Goal: Task Accomplishment & Management: Complete application form

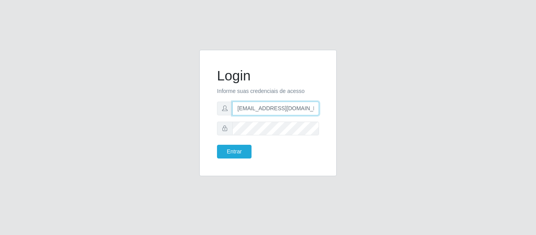
click at [277, 112] on input "dudabraspao@iwof.com.br" at bounding box center [275, 109] width 87 height 14
type input "bruno@teste.com.br"
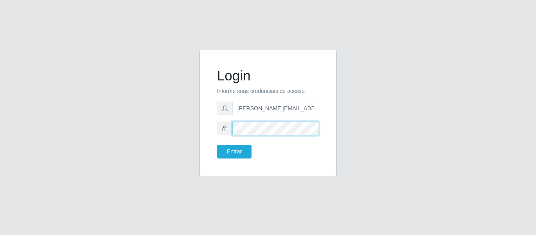
click at [219, 128] on div at bounding box center [268, 129] width 102 height 14
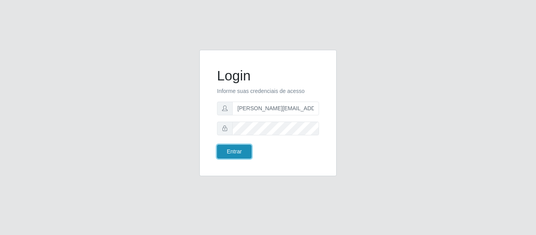
click at [225, 146] on button "Entrar" at bounding box center [234, 152] width 35 height 14
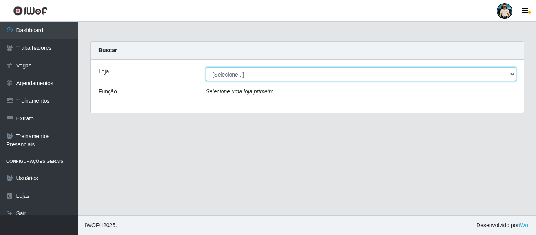
click at [377, 75] on select "[Selecione...] iWof Loja 1 iWof Loja 2 iWof Loja 3" at bounding box center [361, 74] width 310 height 14
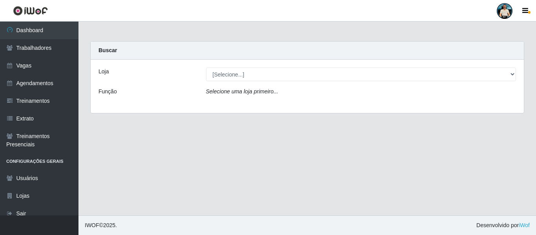
click at [507, 6] on div at bounding box center [505, 11] width 16 height 16
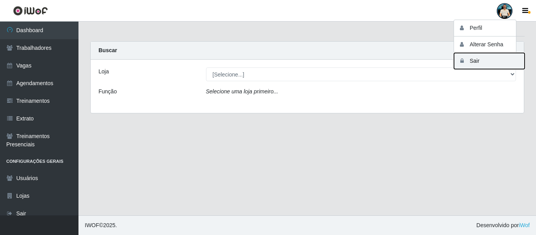
click at [478, 60] on button "Sair" at bounding box center [489, 61] width 71 height 16
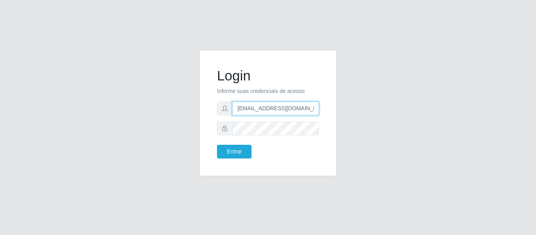
click at [269, 108] on input "dudabraspao@iwof.com.br" at bounding box center [275, 109] width 87 height 14
paste input "brunosousa@carone"
type input "brunosousa@carone.com.br"
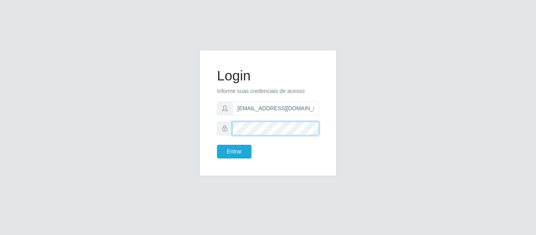
click at [195, 130] on div "Login Informe suas credenciais de acesso brunosousa@carone.com.br Entrar" at bounding box center [267, 118] width 149 height 136
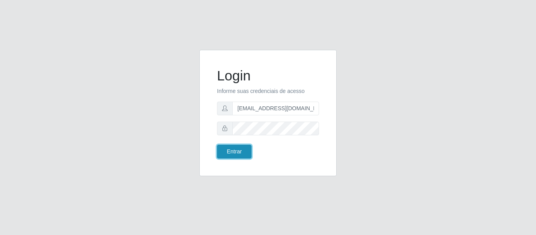
click at [223, 156] on button "Entrar" at bounding box center [234, 152] width 35 height 14
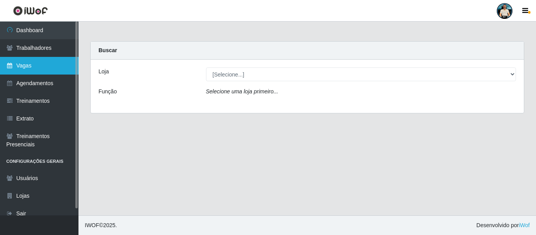
click at [49, 59] on link "Vagas" at bounding box center [39, 66] width 78 height 18
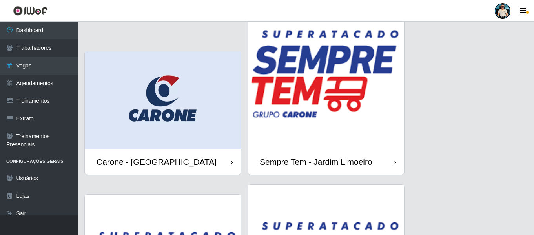
scroll to position [188, 0]
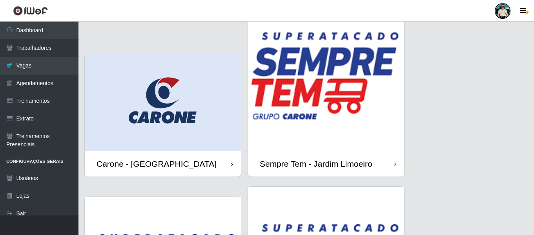
click at [210, 103] on img at bounding box center [163, 102] width 156 height 98
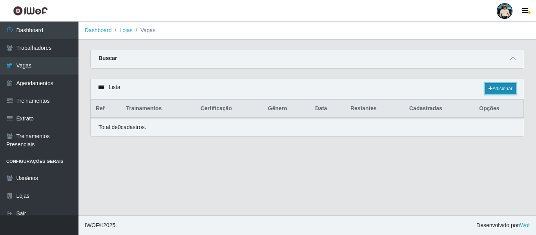
click at [507, 90] on link "Adicionar" at bounding box center [500, 88] width 31 height 11
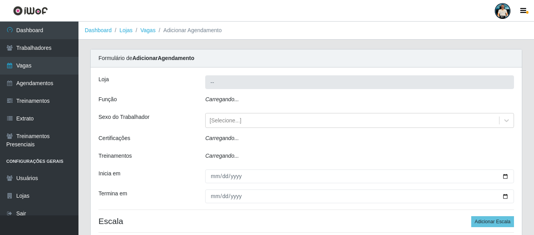
type input "Carone - [GEOGRAPHIC_DATA]"
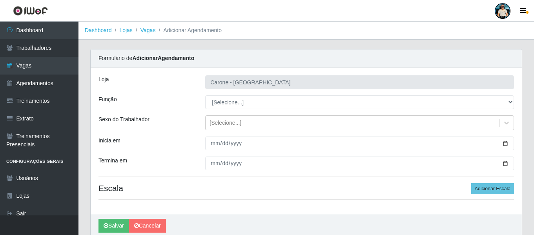
click at [246, 94] on div "[PERSON_NAME] - [GEOGRAPHIC_DATA] Função [Selecione...] Embalador Embalador + E…" at bounding box center [306, 140] width 431 height 146
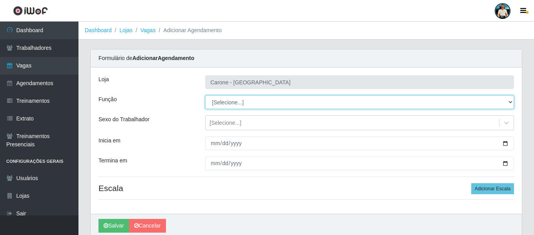
click at [244, 100] on select "[Selecione...] Embalador Embalador + Embalador ++ Repositor Repositor + Reposit…" at bounding box center [359, 102] width 309 height 14
click at [220, 98] on select "[Selecione...] Embalador Embalador + Embalador ++ Repositor Repositor + Reposit…" at bounding box center [359, 102] width 309 height 14
select select "1"
click at [205, 95] on select "[Selecione...] Embalador Embalador + Embalador ++ Repositor Repositor + Reposit…" at bounding box center [359, 102] width 309 height 14
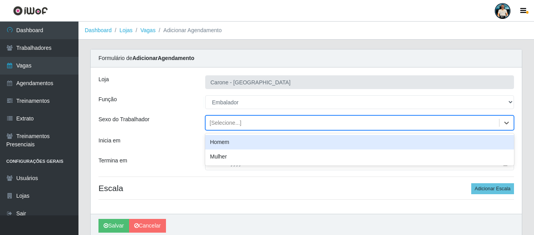
click at [278, 119] on div "[Selecione...]" at bounding box center [353, 123] width 294 height 13
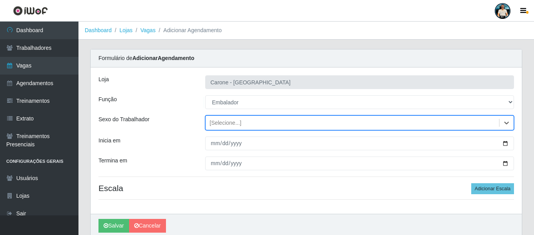
click at [278, 119] on div "[Selecione...]" at bounding box center [353, 123] width 294 height 13
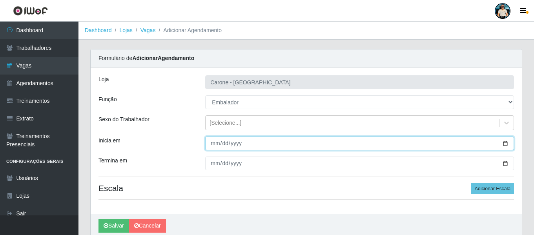
click at [506, 141] on input "Inicia em" at bounding box center [359, 144] width 309 height 14
type input "2025-08-21"
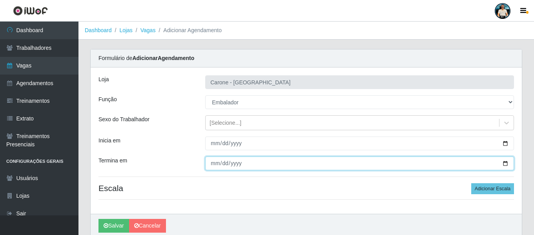
click at [505, 165] on input "Termina em" at bounding box center [359, 164] width 309 height 14
type input "2025-08-21"
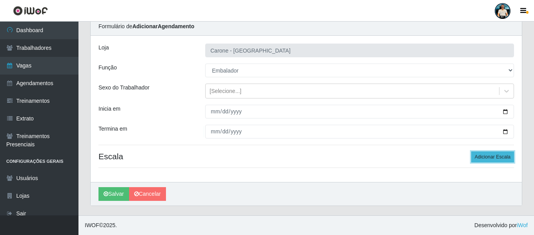
click at [493, 154] on button "Adicionar Escala" at bounding box center [492, 156] width 43 height 11
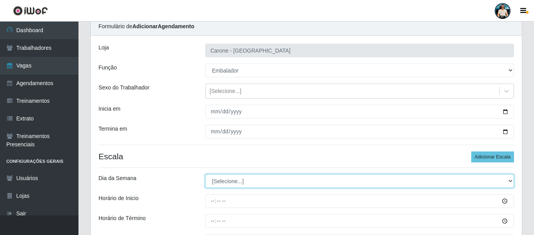
click at [265, 177] on select "[Selecione...] Segunda Terça Quarta Quinta Sexta Sábado Domingo" at bounding box center [359, 181] width 309 height 14
select select "4"
click at [205, 174] on select "[Selecione...] Segunda Terça Quarta Quinta Sexta Sábado Domingo" at bounding box center [359, 181] width 309 height 14
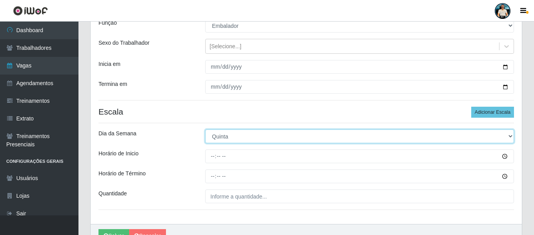
scroll to position [77, 0]
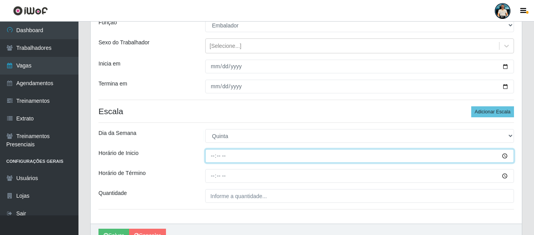
click at [210, 153] on input "Horário de Inicio" at bounding box center [359, 156] width 309 height 14
type input "16:00"
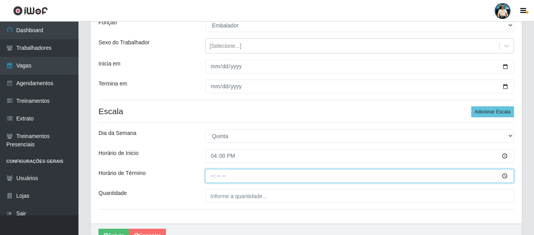
click at [212, 177] on input "Horário de Término" at bounding box center [359, 176] width 309 height 14
type input "22:00"
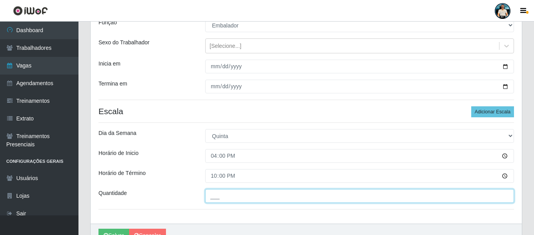
click at [210, 196] on input "___" at bounding box center [359, 196] width 309 height 14
type input "5__"
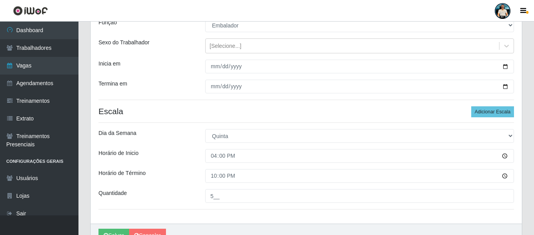
click at [245, 205] on div "Loja Carone - Praia da Costa Função [Selecione...] Embalador Embalador + Embala…" at bounding box center [306, 107] width 431 height 233
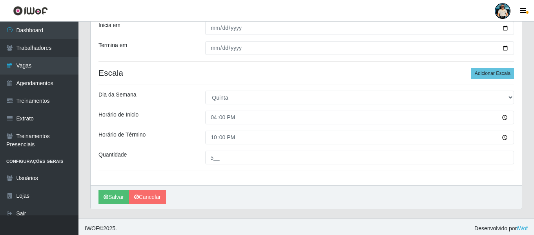
scroll to position [119, 0]
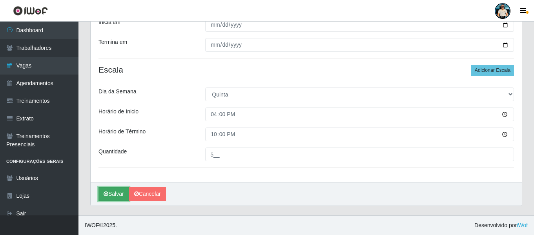
click at [107, 195] on icon "submit" at bounding box center [106, 193] width 5 height 5
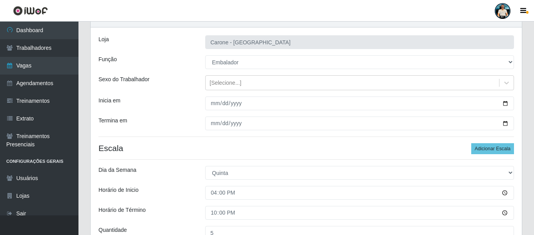
scroll to position [22, 0]
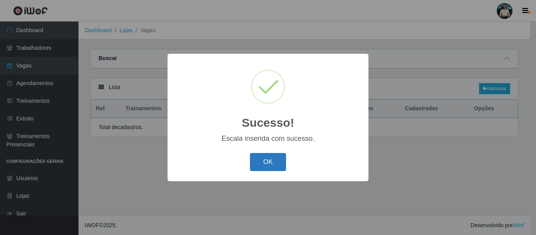
click at [265, 164] on button "OK" at bounding box center [268, 162] width 36 height 18
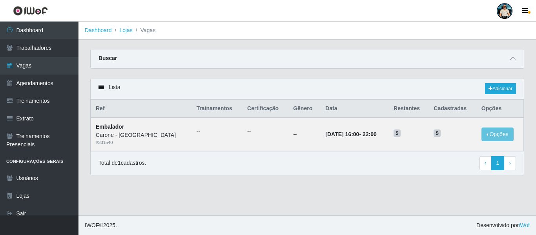
click at [327, 170] on div "Total de 1 cadastros. ‹ Previous 1 › Next" at bounding box center [308, 163] width 418 height 14
click at [504, 88] on link "Adicionar" at bounding box center [500, 88] width 31 height 11
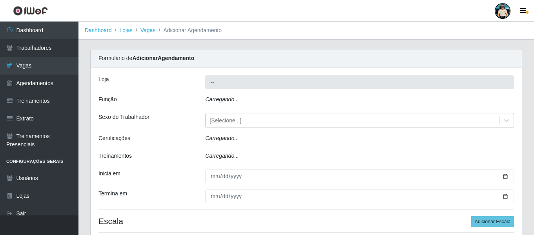
type input "Carone - [GEOGRAPHIC_DATA]"
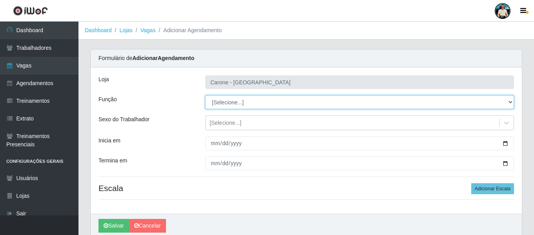
click at [237, 104] on select "[Selecione...] Embalador Embalador + Embalador ++ Repositor Repositor + Reposit…" at bounding box center [359, 102] width 309 height 14
select select "1"
click at [205, 95] on select "[Selecione...] Embalador Embalador + Embalador ++ Repositor Repositor + Reposit…" at bounding box center [359, 102] width 309 height 14
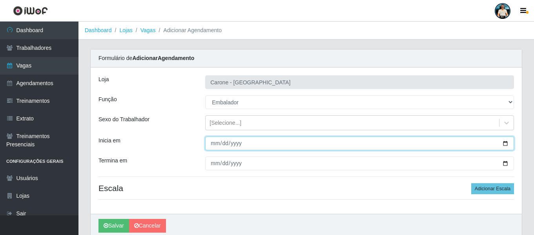
click at [212, 143] on input "Inicia em" at bounding box center [359, 144] width 309 height 14
type input "2025-08-22"
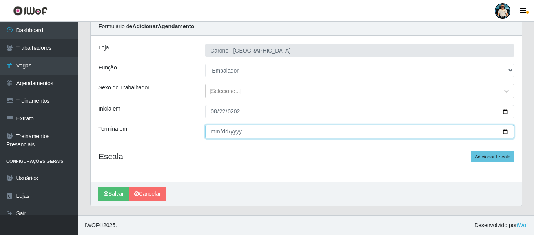
click at [504, 130] on input "Termina em" at bounding box center [359, 132] width 309 height 14
type input "2025-08-22"
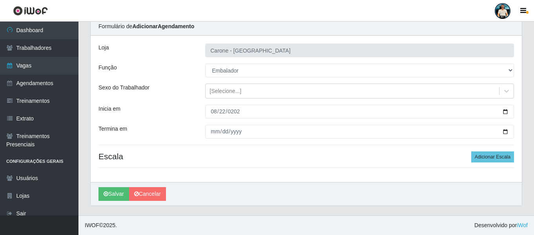
click at [336, 198] on div "Salvar Cancelar" at bounding box center [306, 194] width 431 height 24
click at [511, 156] on button "Adicionar Escala" at bounding box center [492, 156] width 43 height 11
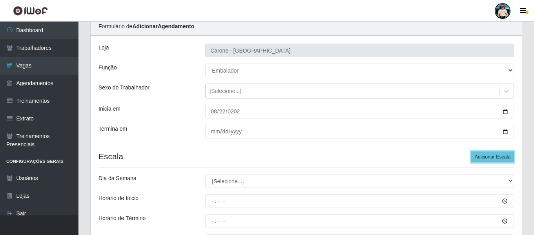
scroll to position [119, 0]
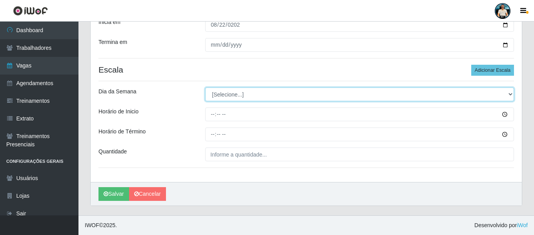
click at [224, 99] on select "[Selecione...] Segunda Terça Quarta Quinta Sexta Sábado Domingo" at bounding box center [359, 95] width 309 height 14
select select "5"
click at [205, 88] on select "[Selecione...] Segunda Terça Quarta Quinta Sexta Sábado Domingo" at bounding box center [359, 95] width 309 height 14
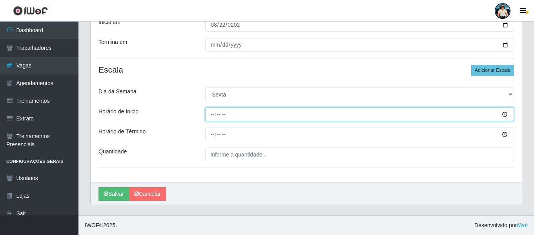
click at [214, 115] on input "Horário de Inicio" at bounding box center [359, 115] width 309 height 14
type input "16:00"
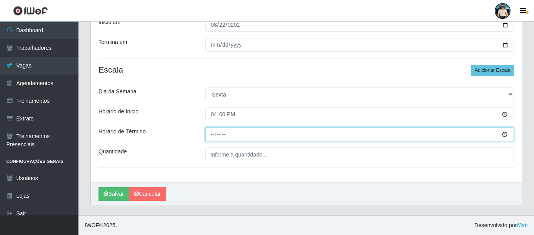
click at [211, 135] on input "Horário de Término" at bounding box center [359, 135] width 309 height 14
type input "22:00"
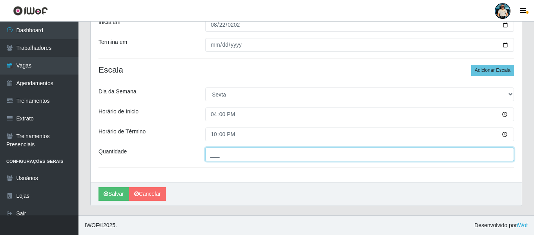
click at [213, 159] on input "___" at bounding box center [359, 155] width 309 height 14
type input "5__"
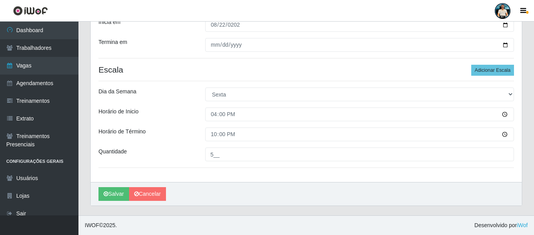
click at [223, 178] on div "Loja Carone - Praia da Costa Função [Selecione...] Embalador Embalador + Embala…" at bounding box center [306, 65] width 431 height 233
click at [117, 197] on button "Salvar" at bounding box center [114, 194] width 31 height 14
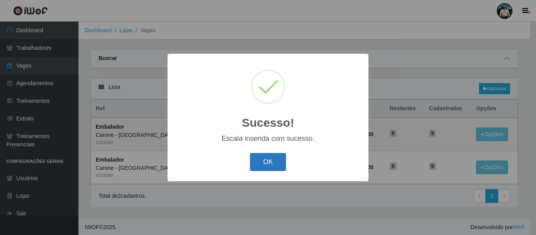
click at [260, 171] on button "OK" at bounding box center [268, 162] width 36 height 18
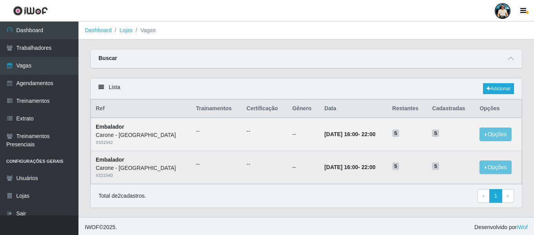
scroll to position [2, 0]
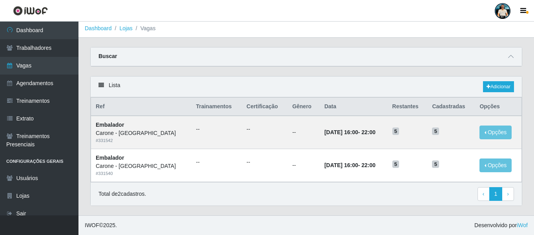
click at [283, 97] on div "Lista Adicionar" at bounding box center [306, 87] width 431 height 21
click at [505, 84] on link "Adicionar" at bounding box center [498, 86] width 31 height 11
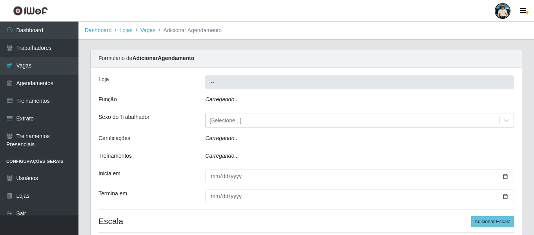
type input "[PERSON_NAME] - [GEOGRAPHIC_DATA]"
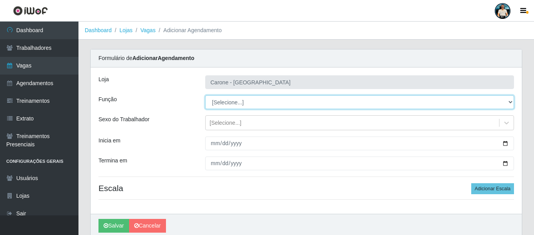
click at [290, 106] on select "[Selecione...] Embalador Embalador + Embalador ++ Repositor Repositor + Reposit…" at bounding box center [359, 102] width 309 height 14
select select "70"
click at [205, 95] on select "[Selecione...] Embalador Embalador + Embalador ++ Repositor Repositor + Reposit…" at bounding box center [359, 102] width 309 height 14
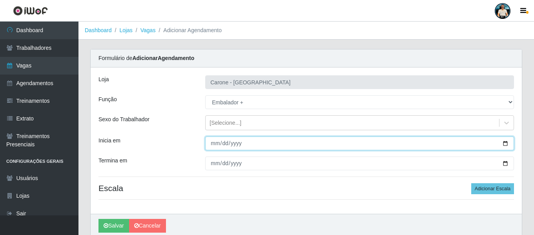
click at [503, 146] on input "Inicia em" at bounding box center [359, 144] width 309 height 14
type input "2025-08-23"
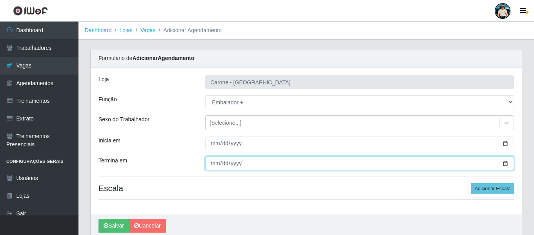
click at [505, 162] on input "Termina em" at bounding box center [359, 164] width 309 height 14
type input "2025-08-24"
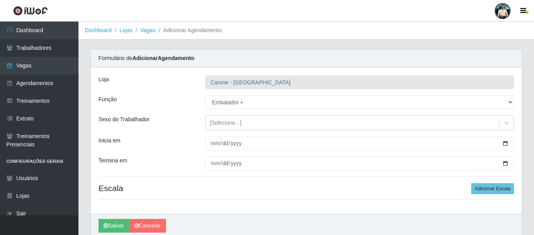
click at [253, 201] on div "Loja Carone - Praia da Costa Função [Selecione...] Embalador Embalador + Embala…" at bounding box center [306, 140] width 431 height 146
click at [491, 188] on button "Adicionar Escala" at bounding box center [492, 188] width 43 height 11
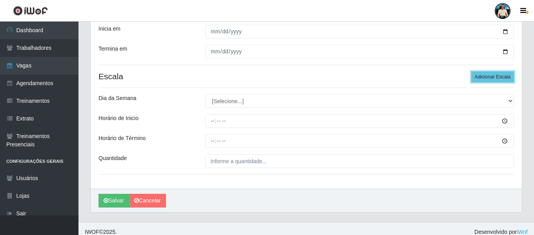
scroll to position [112, 0]
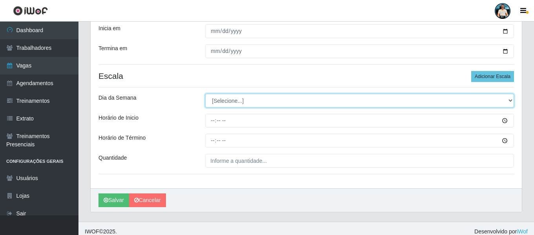
click at [228, 101] on select "[Selecione...] Segunda Terça Quarta Quinta Sexta Sábado Domingo" at bounding box center [359, 101] width 309 height 14
select select "6"
click at [205, 94] on select "[Selecione...] Segunda Terça Quarta Quinta Sexta Sábado Domingo" at bounding box center [359, 101] width 309 height 14
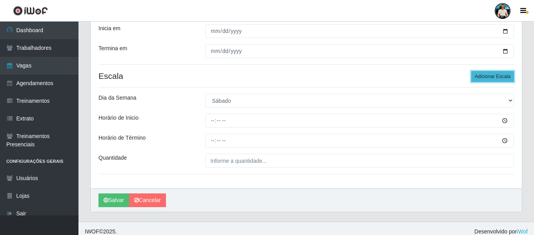
click at [497, 75] on button "Adicionar Escala" at bounding box center [492, 76] width 43 height 11
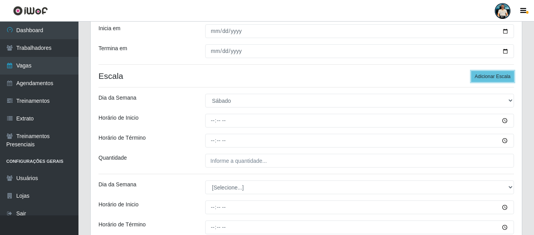
scroll to position [183, 0]
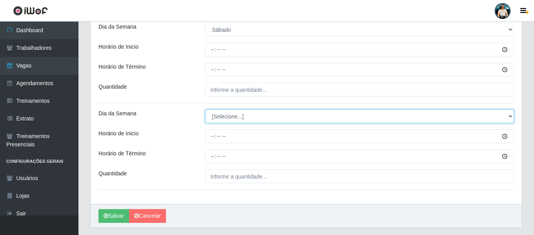
drag, startPoint x: 249, startPoint y: 117, endPoint x: 226, endPoint y: 190, distance: 76.5
click at [226, 190] on div "Loja Carone - Praia da Costa Função [Selecione...] Embalador Embalador + Embala…" at bounding box center [306, 44] width 431 height 320
select select "6"
click at [205, 109] on select "[Selecione...] Segunda Terça Quarta Quinta Sexta Sábado Domingo" at bounding box center [359, 116] width 309 height 14
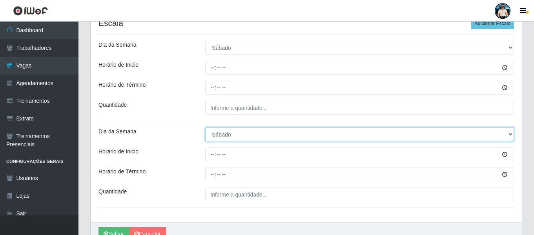
scroll to position [127, 0]
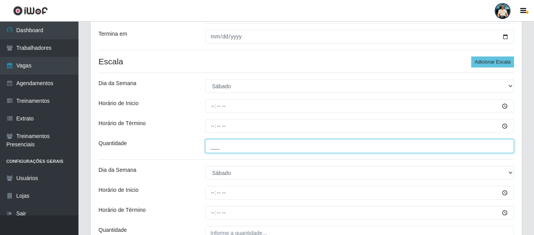
click at [211, 146] on input "___" at bounding box center [359, 146] width 309 height 14
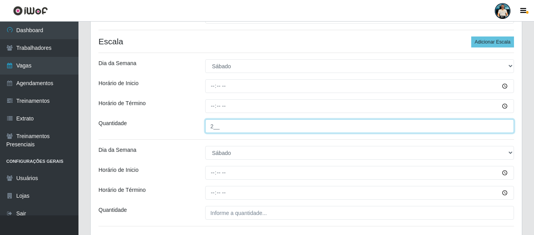
scroll to position [166, 0]
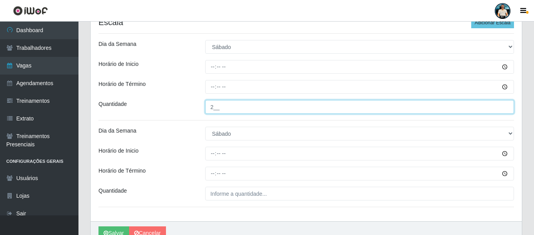
type input "2__"
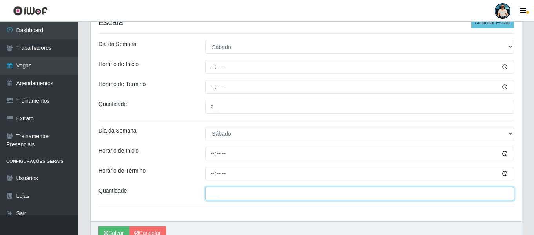
click at [212, 196] on input "___" at bounding box center [359, 194] width 309 height 14
type input "4__"
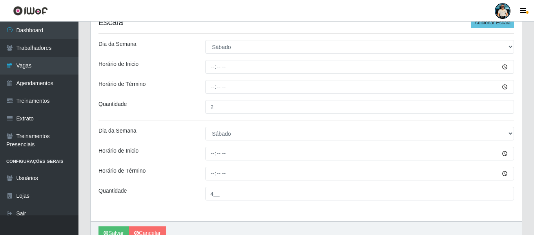
click at [213, 215] on div "Loja Carone - Praia da Costa Função [Selecione...] Embalador Embalador + Embala…" at bounding box center [306, 61] width 431 height 320
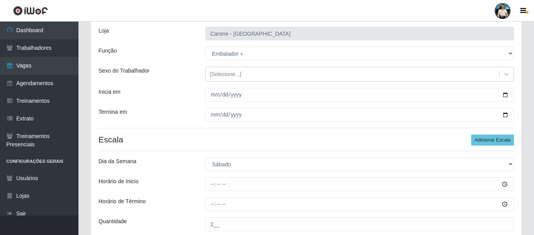
scroll to position [48, 0]
click at [485, 138] on button "Adicionar Escala" at bounding box center [492, 140] width 43 height 11
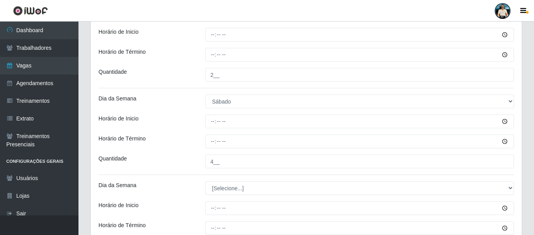
scroll to position [284, 0]
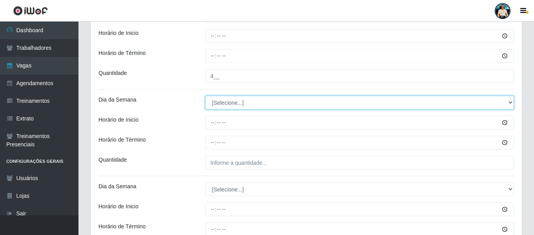
click at [226, 104] on select "[Selecione...] Segunda Terça Quarta Quinta Sexta Sábado Domingo" at bounding box center [359, 103] width 309 height 14
select select "0"
click at [205, 96] on select "[Selecione...] Segunda Terça Quarta Quinta Sexta Sábado Domingo" at bounding box center [359, 103] width 309 height 14
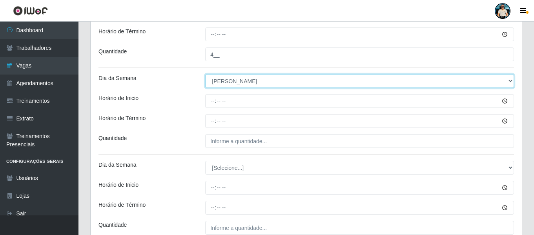
scroll to position [323, 0]
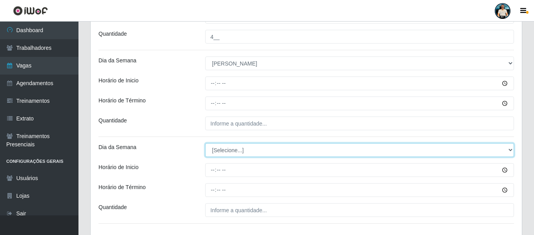
click at [223, 149] on select "[Selecione...] Segunda Terça Quarta Quinta Sexta Sábado Domingo" at bounding box center [359, 150] width 309 height 14
select select "0"
click at [205, 143] on select "[Selecione...] Segunda Terça Quarta Quinta Sexta Sábado Domingo" at bounding box center [359, 150] width 309 height 14
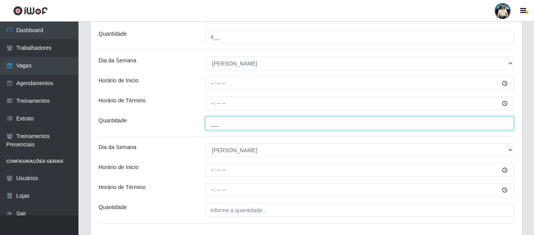
click at [212, 121] on input "___" at bounding box center [359, 124] width 309 height 14
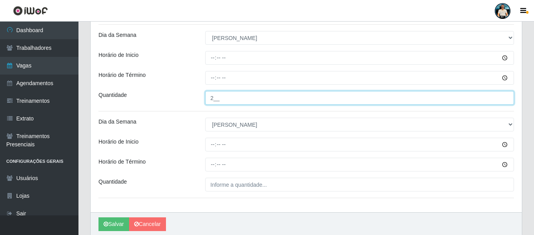
scroll to position [379, 0]
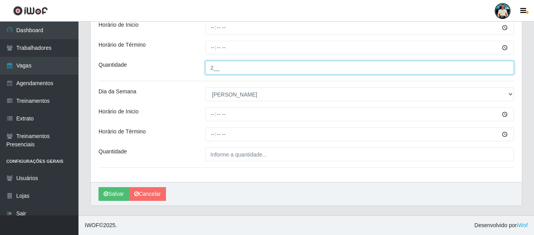
type input "2__"
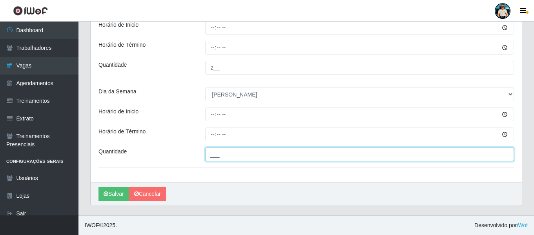
click at [212, 155] on input "___" at bounding box center [359, 155] width 309 height 14
type input "4__"
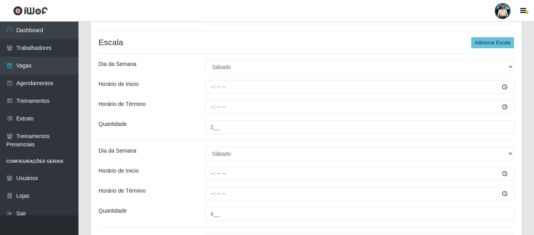
scroll to position [104, 0]
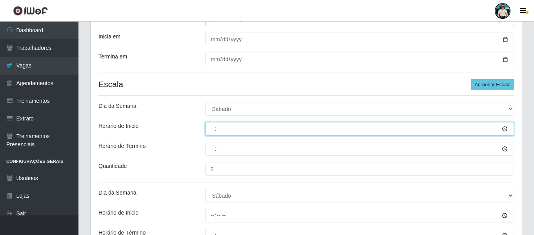
click at [209, 130] on input "Horário de Inicio" at bounding box center [359, 129] width 309 height 14
click at [212, 133] on input "08:00" at bounding box center [359, 129] width 309 height 14
click at [213, 131] on input "08:00" at bounding box center [359, 129] width 309 height 14
type input "09:00"
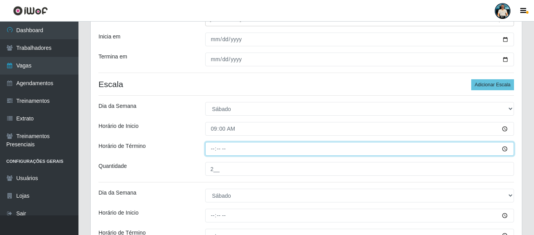
click at [216, 147] on input "Horário de Término" at bounding box center [359, 149] width 309 height 14
type input "15:00"
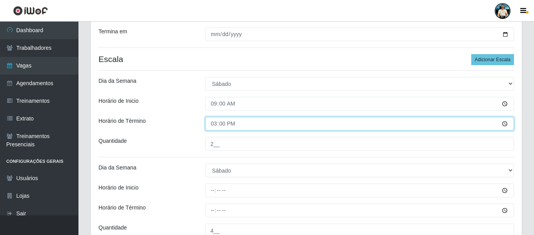
scroll to position [143, 0]
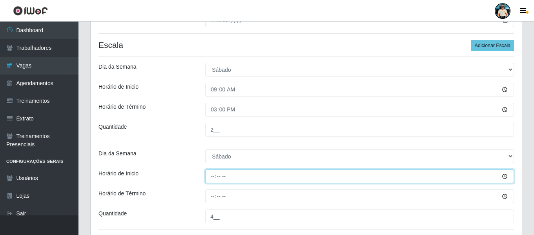
click at [208, 176] on input "Horário de Inicio" at bounding box center [359, 177] width 309 height 14
type input "16:00"
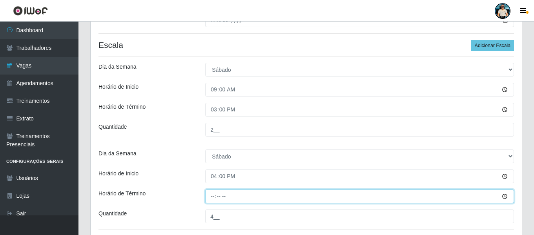
click at [216, 196] on input "Horário de Término" at bounding box center [359, 197] width 309 height 14
type input "22:00"
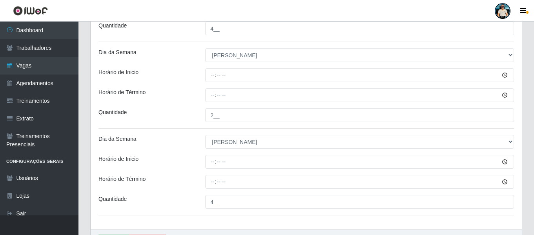
scroll to position [379, 0]
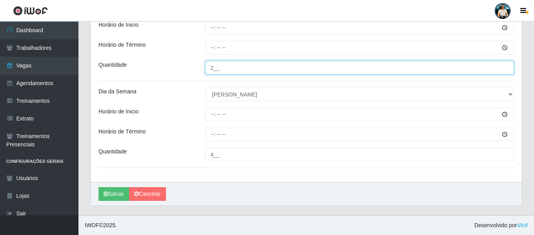
click at [209, 70] on input "2__" at bounding box center [359, 68] width 309 height 14
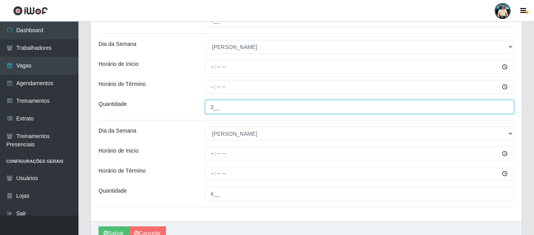
type input "3__"
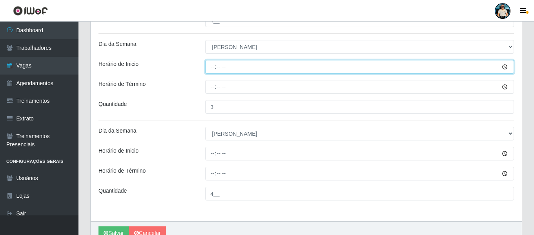
click at [211, 67] on input "Horário de Inicio" at bounding box center [359, 67] width 309 height 14
type input "12:00"
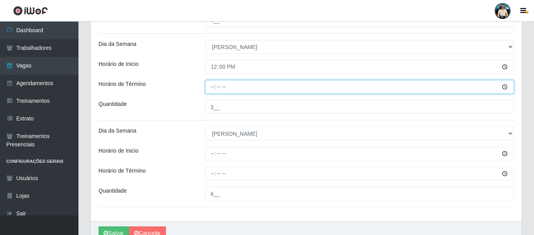
click at [212, 86] on input "Horário de Término" at bounding box center [359, 87] width 309 height 14
type input "18:00"
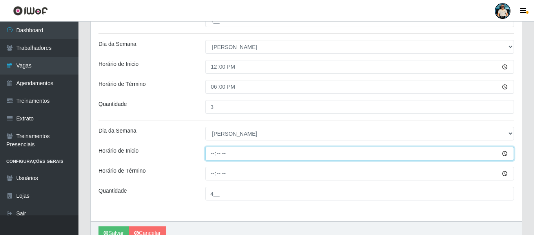
click at [214, 154] on input "Horário de Inicio" at bounding box center [359, 154] width 309 height 14
type input "12:00"
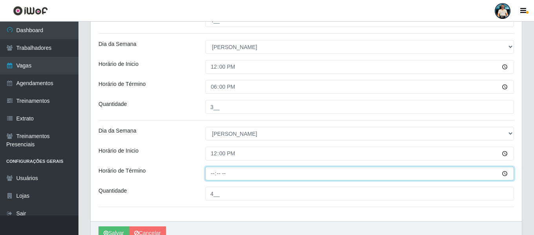
click at [214, 171] on input "Horário de Término" at bounding box center [359, 174] width 309 height 14
type input "18:00"
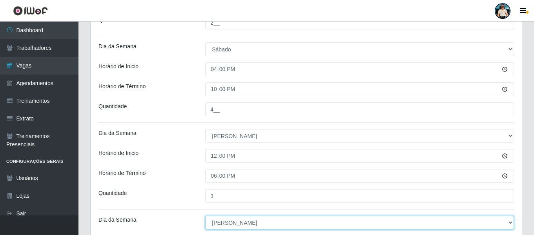
scroll to position [182, 0]
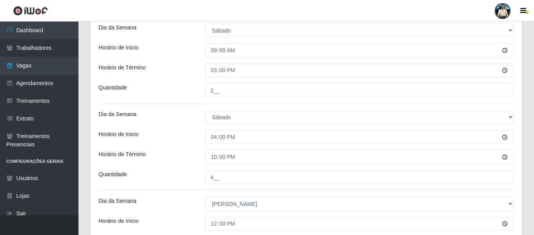
drag, startPoint x: 267, startPoint y: 121, endPoint x: 184, endPoint y: 102, distance: 85.0
click at [184, 100] on div "Loja Carone - Praia da Costa Função [Selecione...] Embalador Embalador + Embala…" at bounding box center [306, 131] width 431 height 493
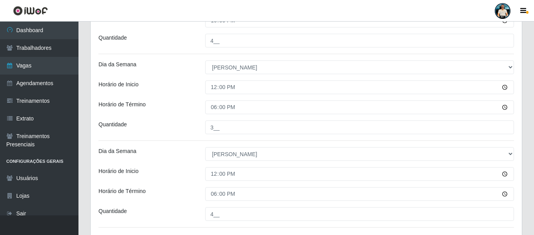
scroll to position [379, 0]
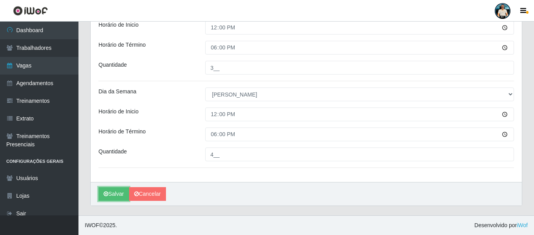
drag, startPoint x: 110, startPoint y: 194, endPoint x: 142, endPoint y: 185, distance: 33.8
click at [110, 193] on button "Salvar" at bounding box center [114, 194] width 31 height 14
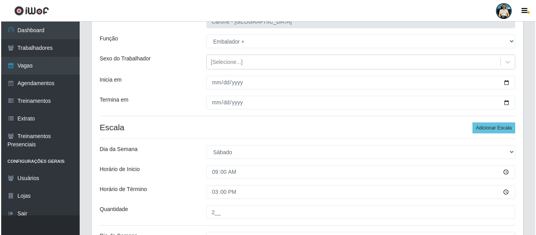
scroll to position [0, 0]
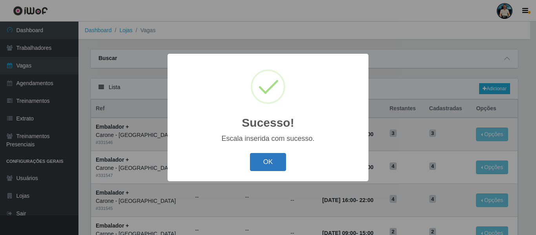
click at [265, 159] on button "OK" at bounding box center [268, 162] width 36 height 18
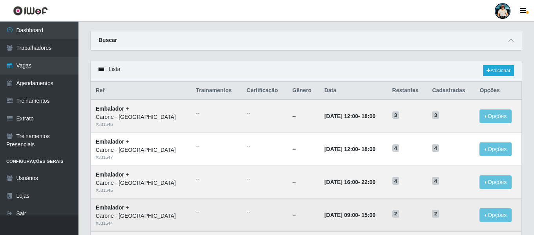
scroll to position [134, 0]
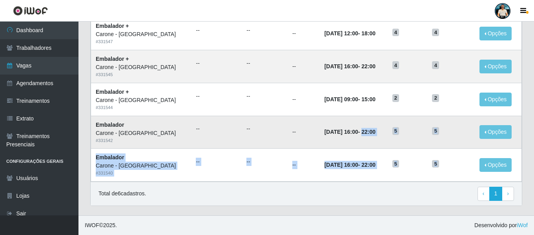
drag, startPoint x: 437, startPoint y: 161, endPoint x: 358, endPoint y: 143, distance: 81.7
click at [358, 143] on tbody "Embalador + Carone - Praia da Costa # 331546 -- -- -- 24/08/2025, 12:00 - 18:00…" at bounding box center [306, 82] width 431 height 197
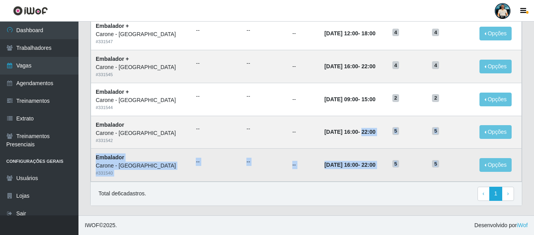
click at [365, 159] on td "21/08/2025, 16:00 - 22:00" at bounding box center [354, 165] width 68 height 33
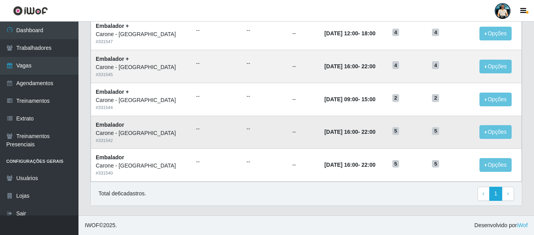
click at [400, 131] on h5 "5" at bounding box center [407, 130] width 31 height 8
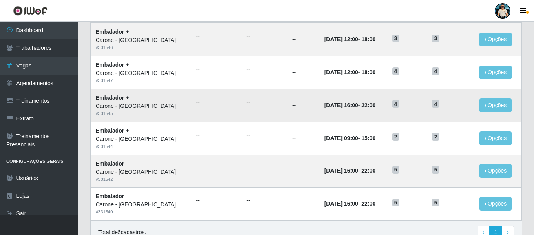
drag, startPoint x: 401, startPoint y: 134, endPoint x: 407, endPoint y: 103, distance: 31.6
click at [402, 133] on h5 "2" at bounding box center [407, 136] width 31 height 8
click at [407, 103] on h5 "4" at bounding box center [407, 104] width 31 height 8
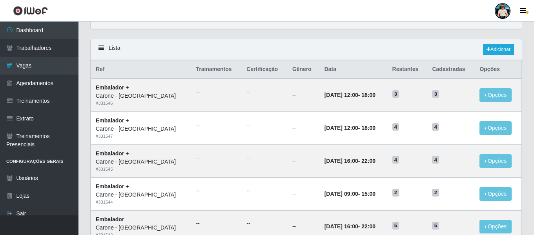
scroll to position [0, 0]
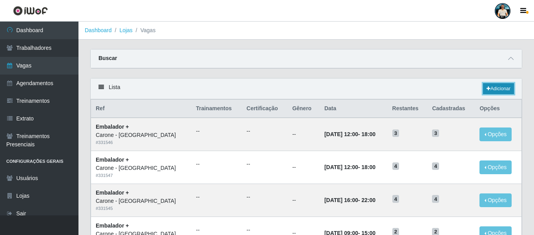
click at [487, 91] on icon at bounding box center [489, 88] width 4 height 5
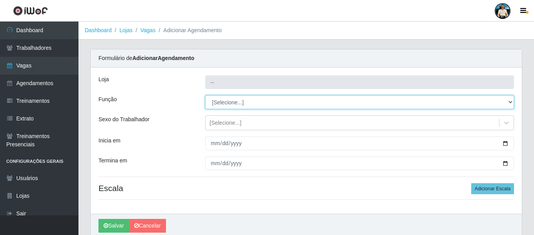
drag, startPoint x: 259, startPoint y: 101, endPoint x: 252, endPoint y: 106, distance: 8.6
click at [258, 100] on select "[Selecione...] Embalador Embalador + Embalador ++ Repositor Repositor + Reposit…" at bounding box center [359, 102] width 309 height 14
select select "1"
click at [205, 95] on select "[Selecione...] Embalador Embalador + Embalador ++ Repositor Repositor + Reposit…" at bounding box center [359, 102] width 309 height 14
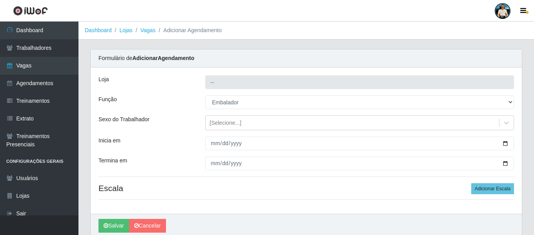
type input "[PERSON_NAME] - [GEOGRAPHIC_DATA]"
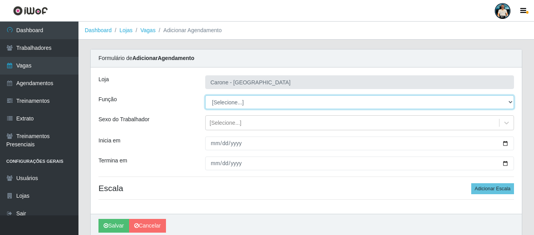
drag, startPoint x: 235, startPoint y: 100, endPoint x: 239, endPoint y: 96, distance: 5.6
click at [235, 100] on select "[Selecione...] Embalador Embalador + Embalador ++ Repositor Repositor + Reposit…" at bounding box center [359, 102] width 309 height 14
select select "1"
click at [205, 95] on select "[Selecione...] Embalador Embalador + Embalador ++ Repositor Repositor + Reposit…" at bounding box center [359, 102] width 309 height 14
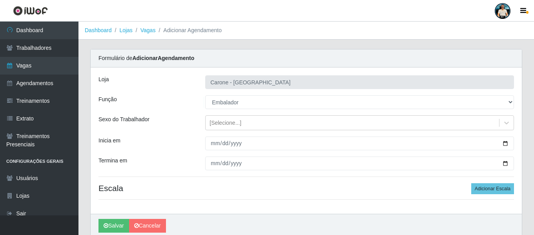
drag, startPoint x: 276, startPoint y: 200, endPoint x: 271, endPoint y: 183, distance: 17.3
click at [276, 199] on div "Loja Carone - Praia da Costa Função [Selecione...] Embalador Embalador + Embala…" at bounding box center [306, 140] width 431 height 146
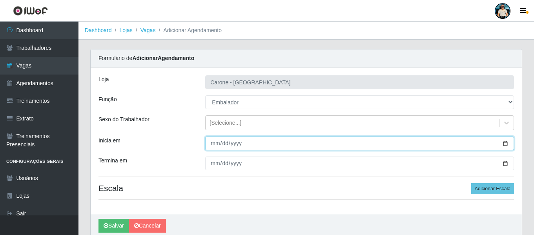
click at [503, 145] on input "Inicia em" at bounding box center [359, 144] width 309 height 14
type input "2025-08-25"
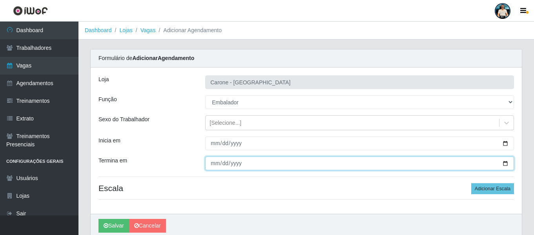
click at [507, 165] on input "Termina em" at bounding box center [359, 164] width 309 height 14
type input "2025-08-29"
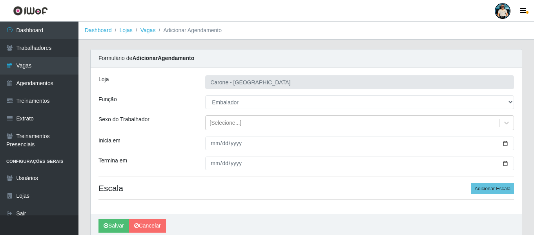
click at [294, 191] on h4 "Escala Adicionar Escala" at bounding box center [307, 188] width 416 height 10
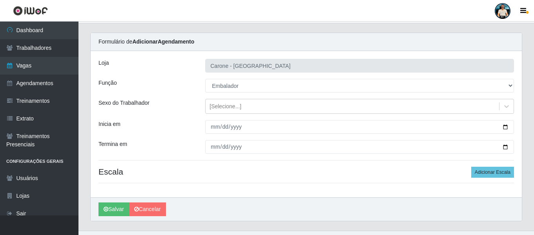
scroll to position [32, 0]
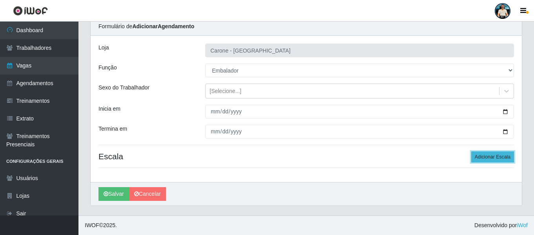
click at [494, 159] on button "Adicionar Escala" at bounding box center [492, 156] width 43 height 11
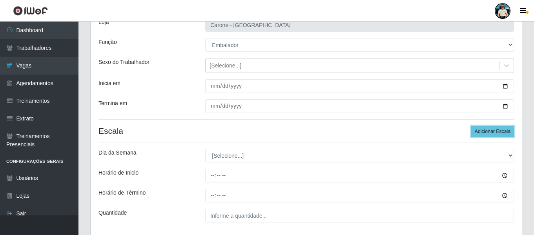
scroll to position [71, 0]
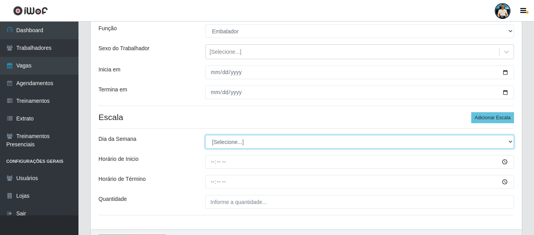
click at [271, 141] on select "[Selecione...] Segunda Terça Quarta Quinta Sexta Sábado Domingo" at bounding box center [359, 142] width 309 height 14
select select "1"
click at [205, 135] on select "[Selecione...] Segunda Terça Quarta Quinta Sexta Sábado Domingo" at bounding box center [359, 142] width 309 height 14
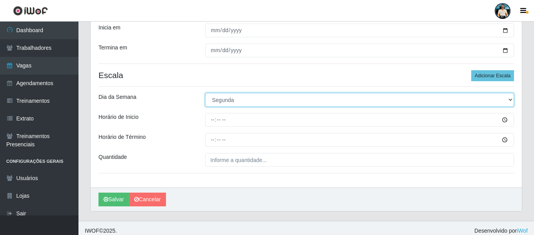
scroll to position [119, 0]
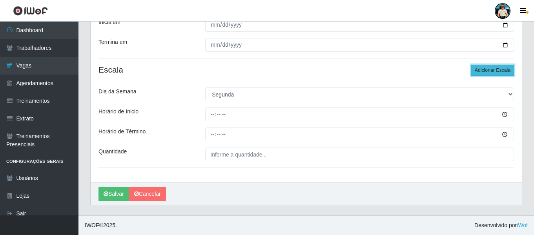
click at [500, 68] on button "Adicionar Escala" at bounding box center [492, 70] width 43 height 11
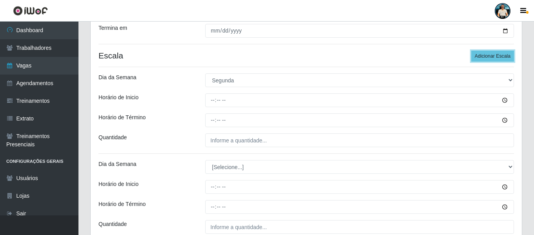
scroll to position [158, 0]
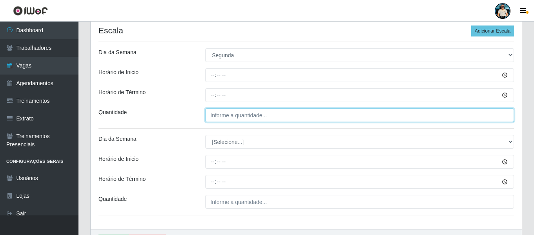
type input "___"
click at [239, 115] on input "___" at bounding box center [359, 115] width 309 height 14
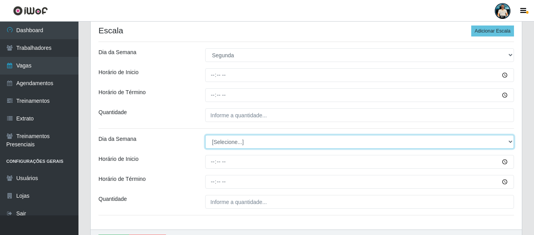
click at [219, 140] on select "[Selecione...] Segunda Terça Quarta Quinta Sexta Sábado Domingo" at bounding box center [359, 142] width 309 height 14
select select "2"
click at [205, 135] on select "[Selecione...] Segunda Terça Quarta Quinta Sexta Sábado Domingo" at bounding box center [359, 142] width 309 height 14
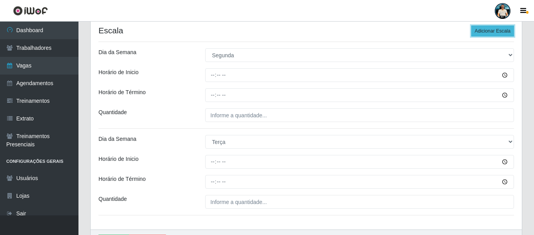
click at [499, 33] on button "Adicionar Escala" at bounding box center [492, 31] width 43 height 11
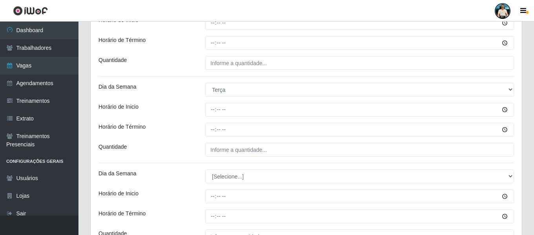
scroll to position [275, 0]
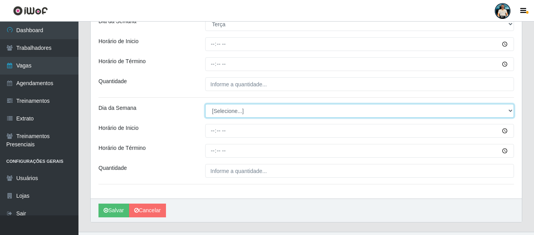
click at [235, 112] on select "[Selecione...] Segunda Terça Quarta Quinta Sexta Sábado Domingo" at bounding box center [359, 111] width 309 height 14
select select "3"
click at [205, 104] on select "[Selecione...] Segunda Terça Quarta Quinta Sexta Sábado Domingo" at bounding box center [359, 111] width 309 height 14
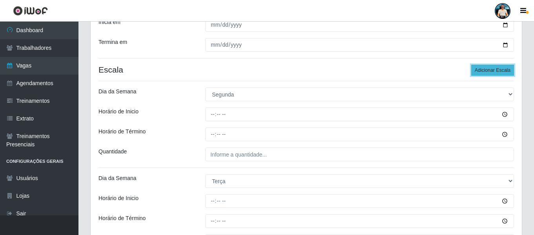
click at [493, 71] on button "Adicionar Escala" at bounding box center [492, 70] width 43 height 11
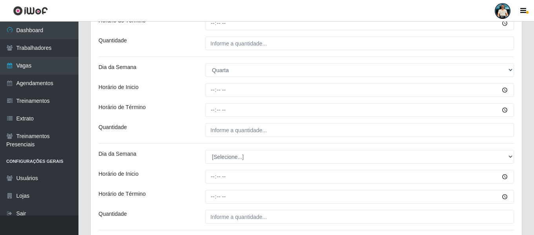
scroll to position [354, 0]
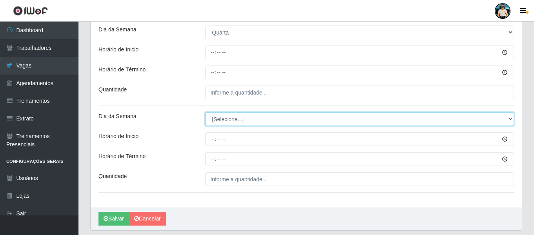
click at [222, 122] on select "[Selecione...] Segunda Terça Quarta Quinta Sexta Sábado Domingo" at bounding box center [359, 119] width 309 height 14
select select "4"
click at [205, 112] on select "[Selecione...] Segunda Terça Quarta Quinta Sexta Sábado Domingo" at bounding box center [359, 119] width 309 height 14
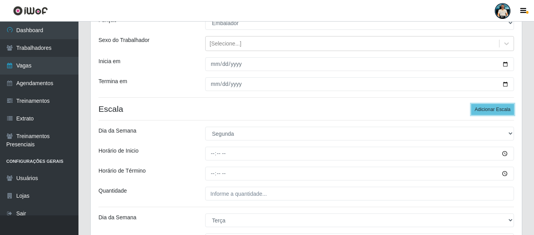
drag, startPoint x: 501, startPoint y: 106, endPoint x: 494, endPoint y: 121, distance: 16.5
click at [501, 107] on button "Adicionar Escala" at bounding box center [492, 109] width 43 height 11
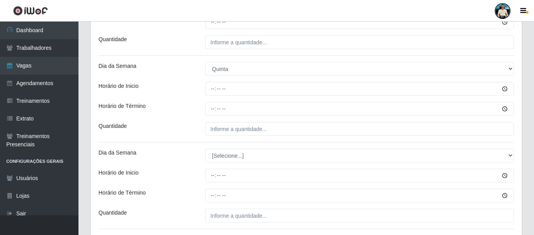
scroll to position [465, 0]
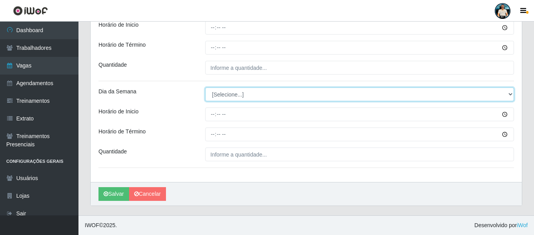
click at [233, 97] on select "[Selecione...] Segunda Terça Quarta Quinta Sexta Sábado Domingo" at bounding box center [359, 95] width 309 height 14
click at [229, 95] on select "[Selecione...] Segunda Terça Quarta Quinta Sexta Sábado Domingo" at bounding box center [359, 95] width 309 height 14
select select "5"
click at [205, 88] on select "[Selecione...] Segunda Terça Quarta Quinta Sexta Sábado Domingo" at bounding box center [359, 95] width 309 height 14
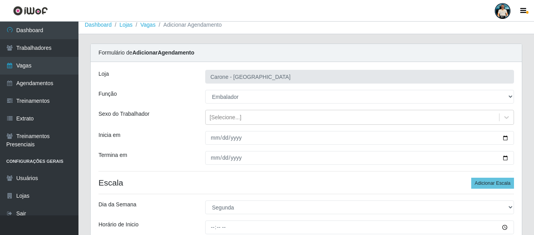
scroll to position [0, 0]
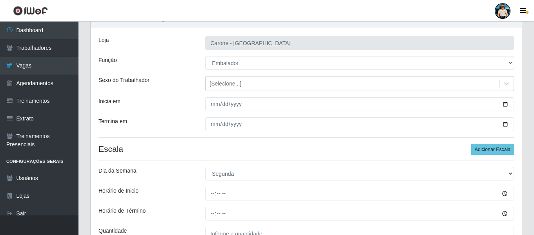
scroll to position [78, 0]
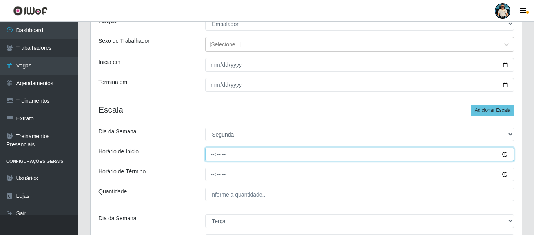
click at [212, 157] on input "Horário de Inicio" at bounding box center [359, 155] width 309 height 14
type input "16:00"
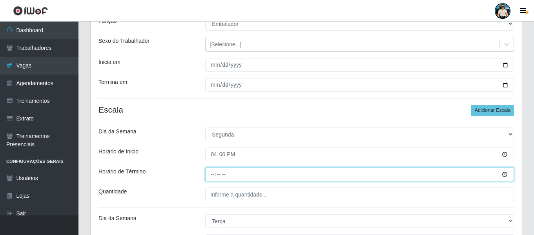
click at [212, 175] on input "Horário de Término" at bounding box center [359, 175] width 309 height 14
type input "22:00"
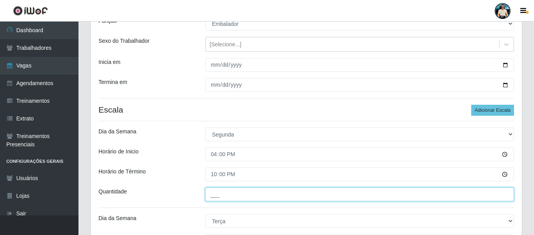
click at [211, 193] on input "___" at bounding box center [359, 195] width 309 height 14
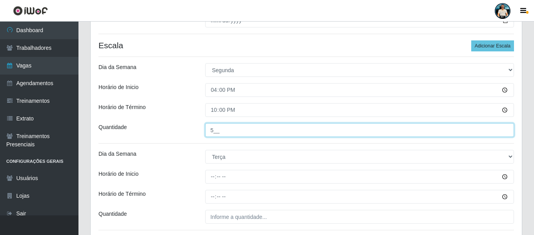
scroll to position [157, 0]
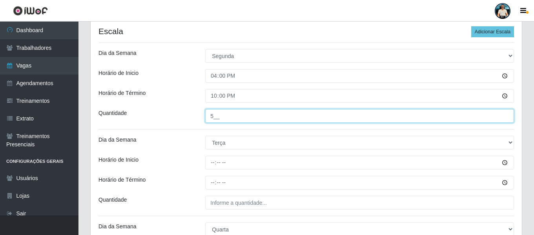
type input "5__"
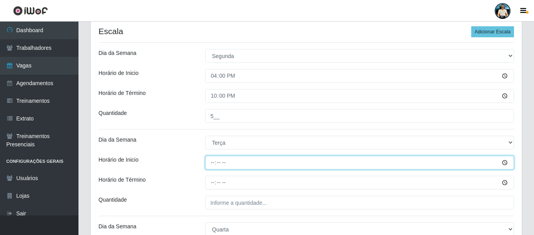
click at [214, 166] on input "Horário de Inicio" at bounding box center [359, 163] width 309 height 14
type input "16:00"
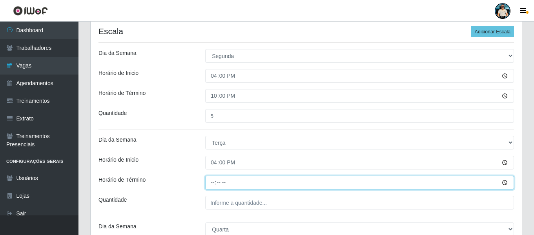
click at [212, 185] on input "Horário de Término" at bounding box center [359, 183] width 309 height 14
type input "22:00"
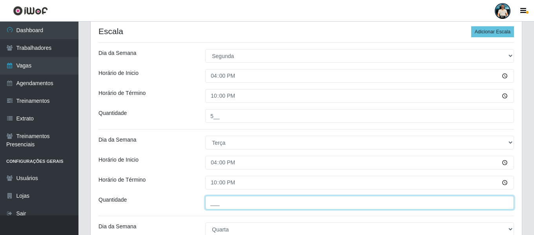
click at [213, 203] on input "___" at bounding box center [359, 203] width 309 height 14
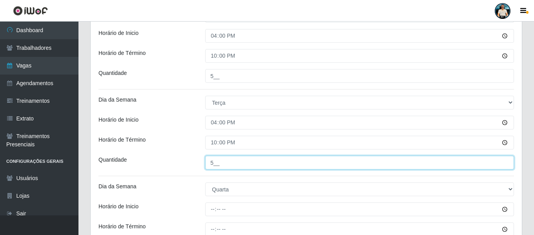
scroll to position [235, 0]
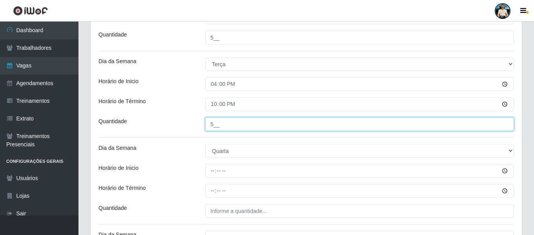
type input "5__"
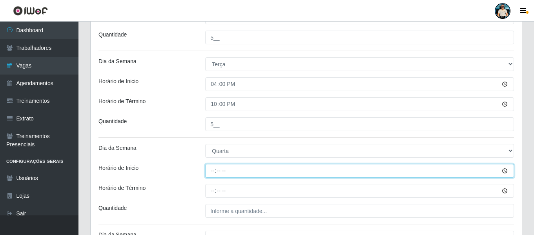
click at [215, 171] on input "Horário de Inicio" at bounding box center [359, 171] width 309 height 14
type input "16:00"
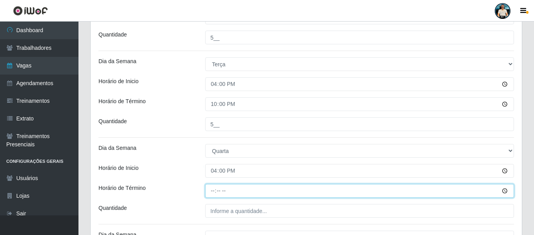
click at [211, 197] on input "Horário de Término" at bounding box center [359, 191] width 309 height 14
type input "22:00"
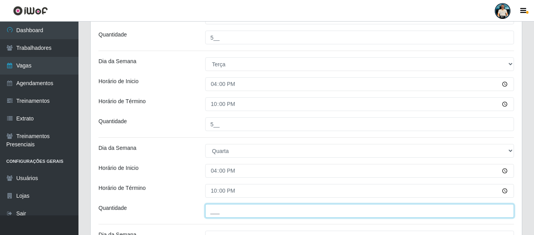
click at [215, 217] on input "___" at bounding box center [359, 211] width 309 height 14
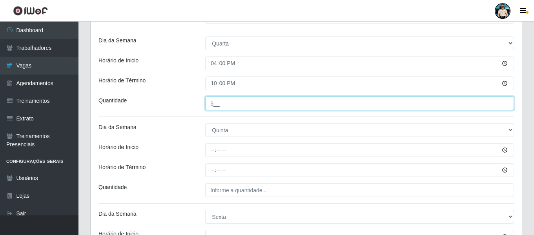
scroll to position [353, 0]
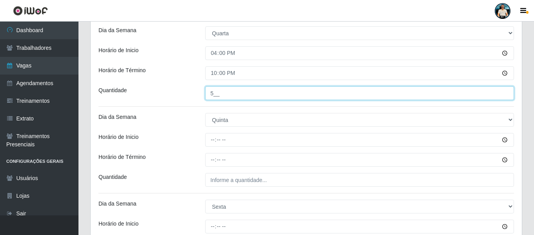
type input "5__"
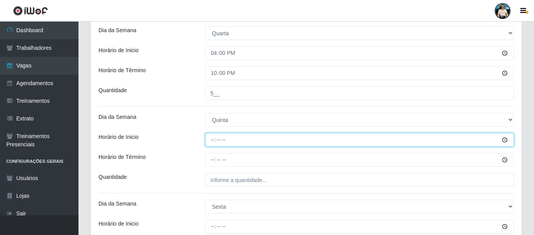
click at [214, 140] on input "Horário de Inicio" at bounding box center [359, 140] width 309 height 14
type input "16:00"
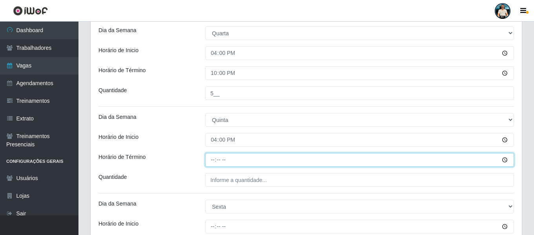
drag, startPoint x: 212, startPoint y: 159, endPoint x: 210, endPoint y: 163, distance: 4.9
click at [212, 162] on input "Horário de Término" at bounding box center [359, 160] width 309 height 14
type input "22:00"
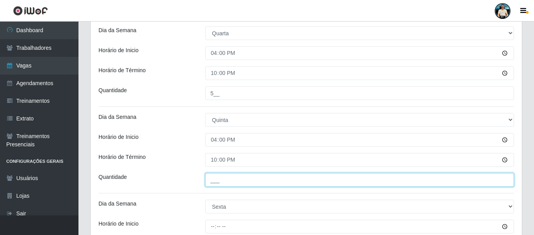
click at [216, 182] on input "___" at bounding box center [359, 180] width 309 height 14
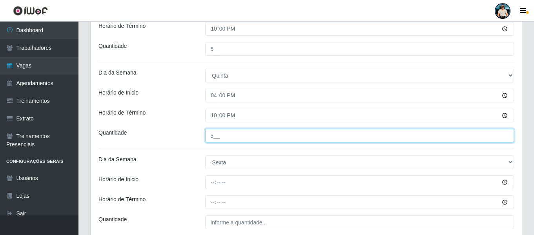
scroll to position [432, 0]
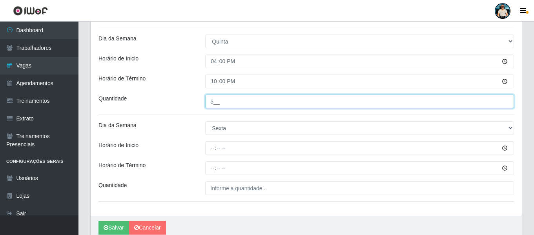
type input "5__"
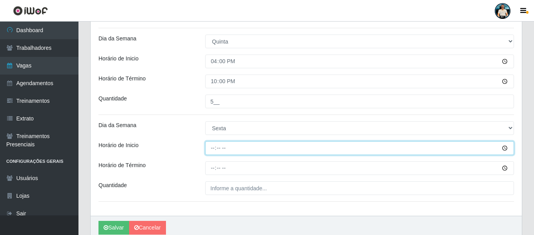
click at [214, 148] on input "Horário de Inicio" at bounding box center [359, 148] width 309 height 14
type input "16:00"
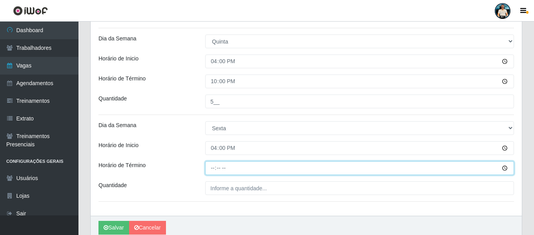
click at [212, 173] on input "Horário de Término" at bounding box center [359, 168] width 309 height 14
type input "22:00"
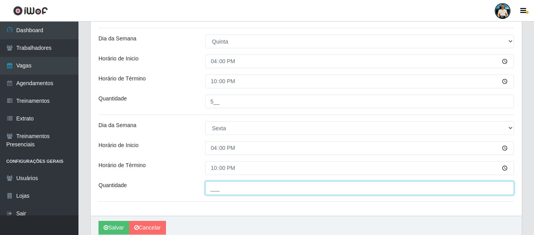
click at [212, 182] on input "___" at bounding box center [359, 188] width 309 height 14
type input "5__"
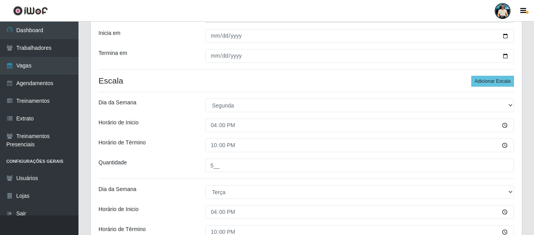
scroll to position [196, 0]
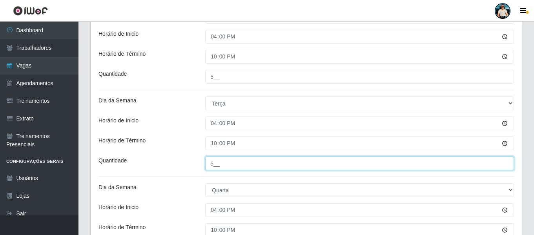
click at [208, 161] on input "5__" at bounding box center [359, 164] width 309 height 14
click at [208, 162] on input "5__" at bounding box center [359, 164] width 309 height 14
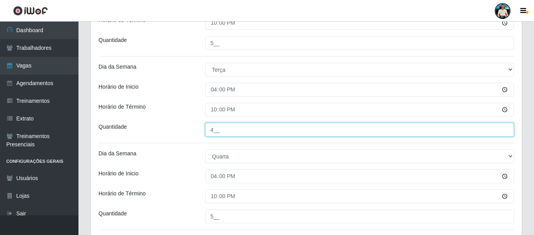
scroll to position [275, 0]
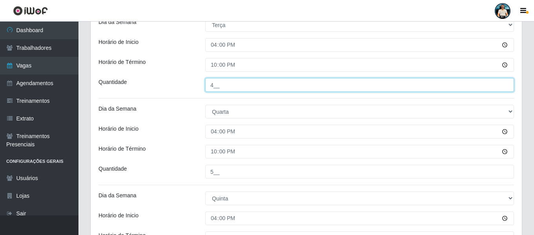
type input "4__"
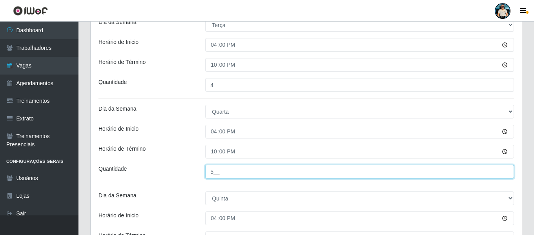
click at [210, 171] on input "5__" at bounding box center [359, 172] width 309 height 14
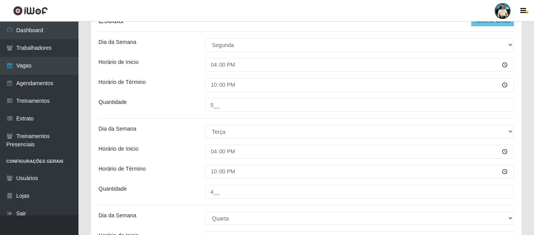
scroll to position [157, 0]
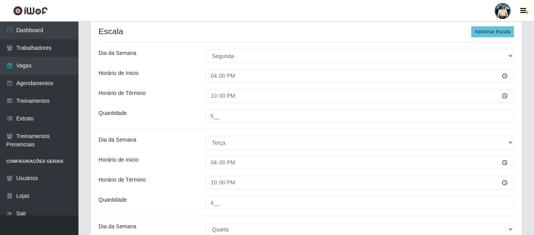
type input "4__"
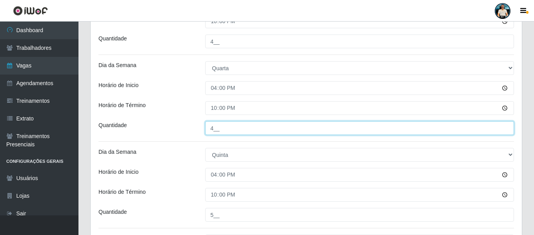
scroll to position [392, 0]
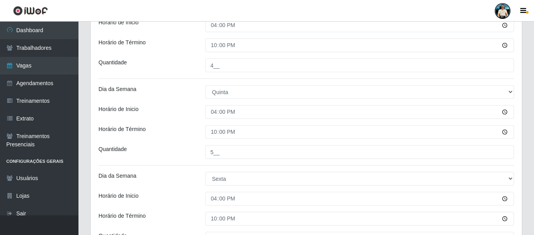
scroll to position [465, 0]
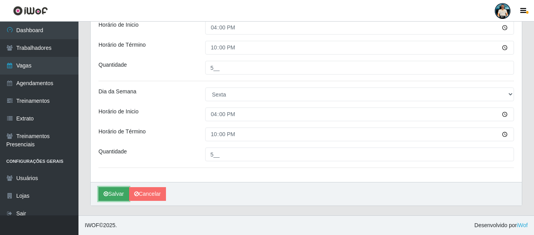
click at [111, 200] on button "Salvar" at bounding box center [114, 194] width 31 height 14
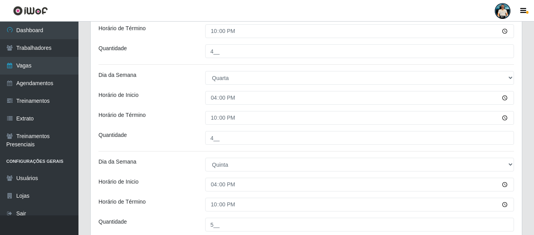
scroll to position [0, 0]
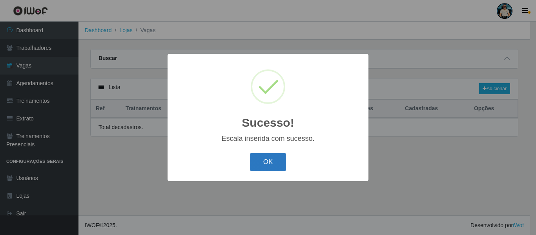
click at [274, 162] on button "OK" at bounding box center [268, 162] width 36 height 18
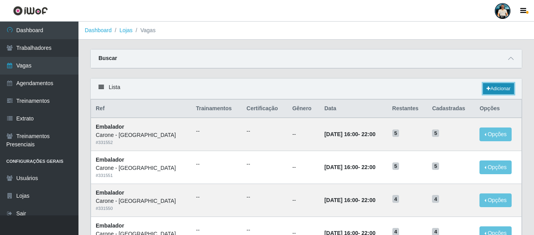
click at [489, 86] on link "Adicionar" at bounding box center [498, 88] width 31 height 11
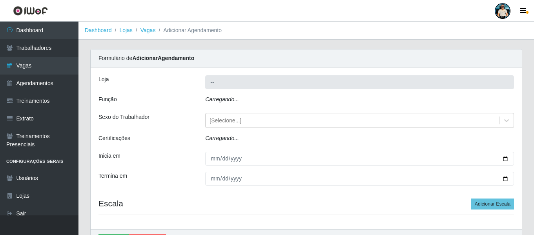
type input "[PERSON_NAME] - [GEOGRAPHIC_DATA]"
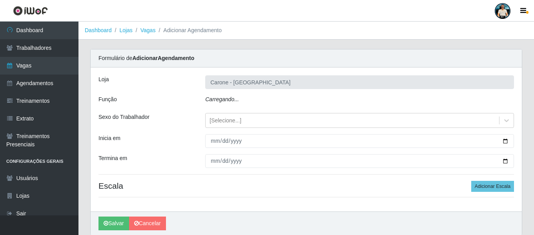
click at [224, 100] on icon "Carregando..." at bounding box center [222, 99] width 34 height 6
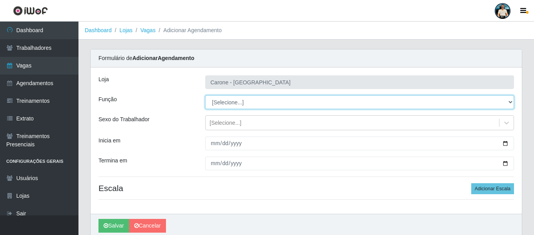
click at [224, 100] on select "[Selecione...] Embalador Embalador + Embalador ++ Repositor Repositor + Reposit…" at bounding box center [359, 102] width 309 height 14
select select "70"
click at [205, 95] on select "[Selecione...] Embalador Embalador + Embalador ++ Repositor Repositor + Reposit…" at bounding box center [359, 102] width 309 height 14
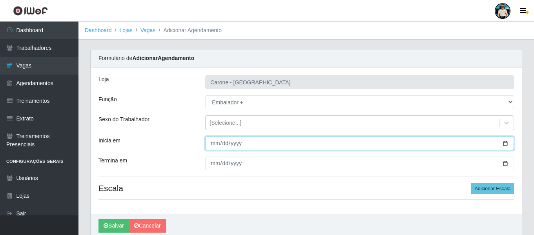
click at [504, 142] on input "Inicia em" at bounding box center [359, 144] width 309 height 14
type input "2025-08-30"
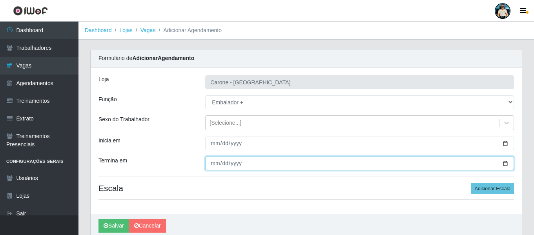
click at [505, 164] on input "Termina em" at bounding box center [359, 164] width 309 height 14
type input "2025-08-31"
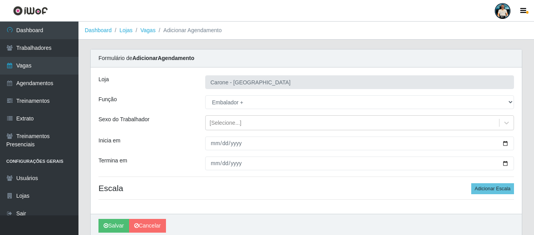
click at [223, 193] on h4 "Escala Adicionar Escala" at bounding box center [307, 188] width 416 height 10
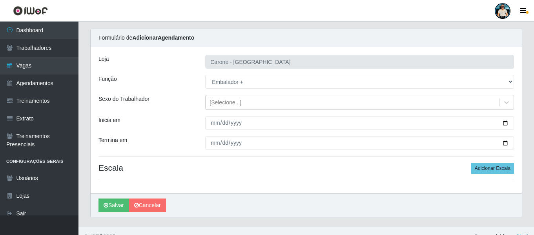
scroll to position [32, 0]
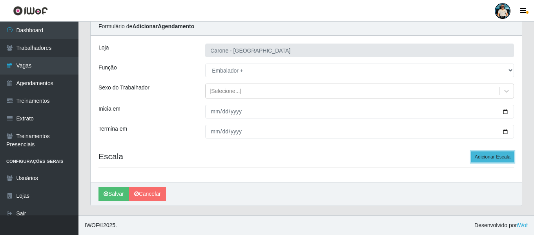
click at [482, 154] on button "Adicionar Escala" at bounding box center [492, 156] width 43 height 11
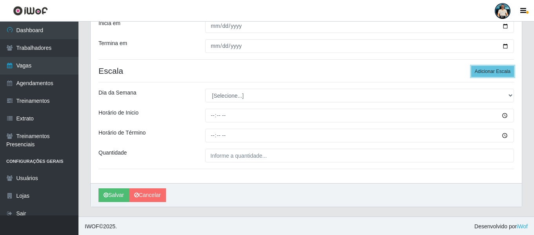
scroll to position [119, 0]
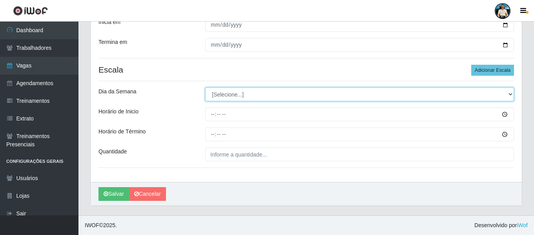
click at [234, 95] on select "[Selecione...] Segunda Terça Quarta Quinta Sexta Sábado Domingo" at bounding box center [359, 95] width 309 height 14
select select "6"
click at [205, 88] on select "[Selecione...] Segunda Terça Quarta Quinta Sexta Sábado Domingo" at bounding box center [359, 95] width 309 height 14
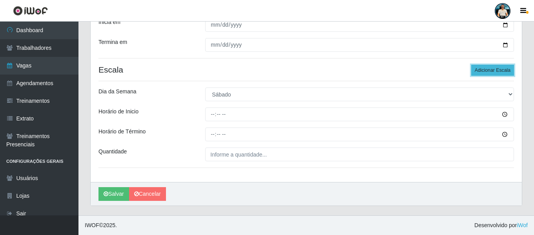
click at [495, 71] on button "Adicionar Escala" at bounding box center [492, 70] width 43 height 11
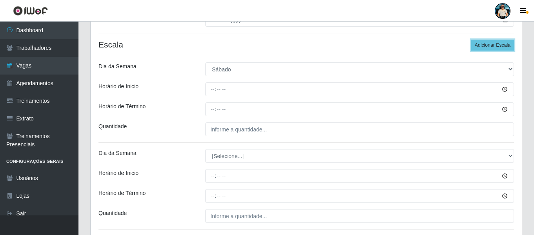
scroll to position [158, 0]
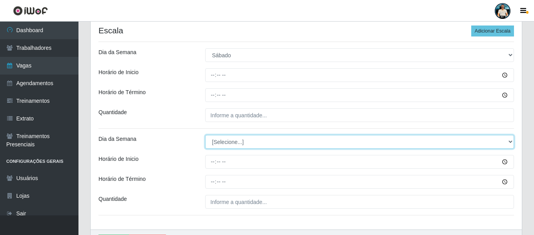
drag, startPoint x: 231, startPoint y: 142, endPoint x: 228, endPoint y: 147, distance: 6.1
click at [230, 142] on select "[Selecione...] Segunda Terça Quarta Quinta Sexta Sábado Domingo" at bounding box center [359, 142] width 309 height 14
select select "6"
click at [205, 135] on select "[Selecione...] Segunda Terça Quarta Quinta Sexta Sábado Domingo" at bounding box center [359, 142] width 309 height 14
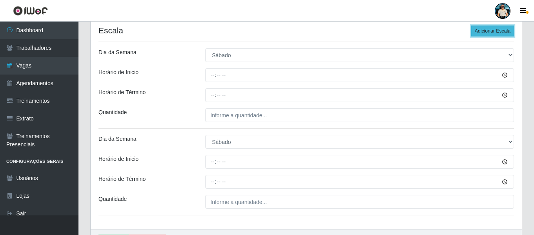
click at [487, 30] on button "Adicionar Escala" at bounding box center [492, 31] width 43 height 11
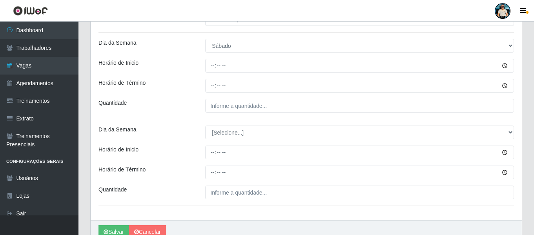
scroll to position [292, 0]
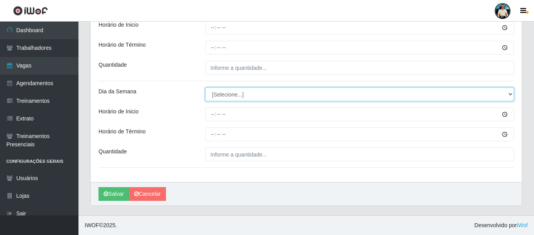
click at [236, 89] on select "[Selecione...] Segunda Terça Quarta Quinta Sexta Sábado Domingo" at bounding box center [359, 95] width 309 height 14
select select "0"
click at [205, 88] on select "[Selecione...] Segunda Terça Quarta Quinta Sexta Sábado Domingo" at bounding box center [359, 95] width 309 height 14
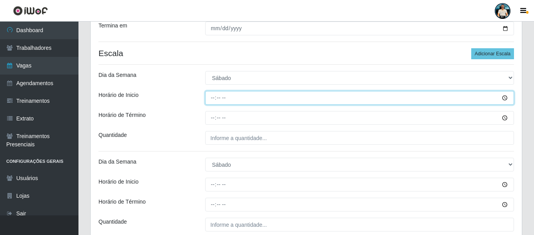
click at [214, 102] on input "Horário de Inicio" at bounding box center [359, 98] width 309 height 14
type input "09:00"
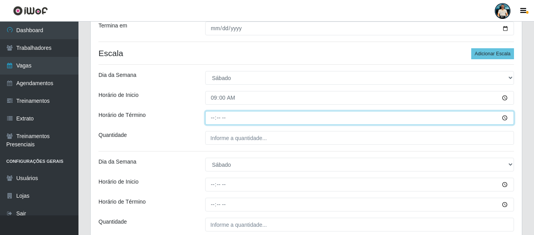
click at [213, 120] on input "Horário de Término" at bounding box center [359, 118] width 309 height 14
type input "15:00"
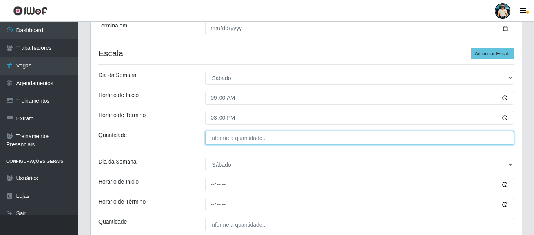
type input "___"
click at [215, 137] on input "___" at bounding box center [359, 138] width 309 height 14
type input "2__"
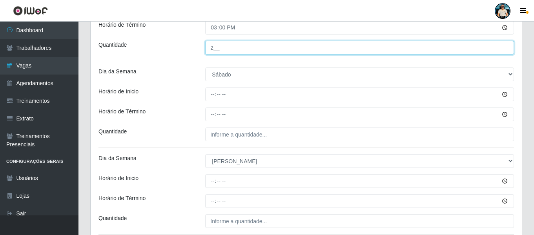
scroll to position [292, 0]
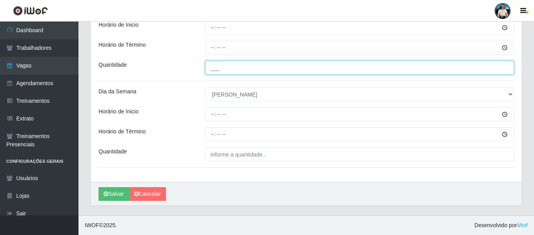
click at [221, 67] on input "___" at bounding box center [359, 68] width 309 height 14
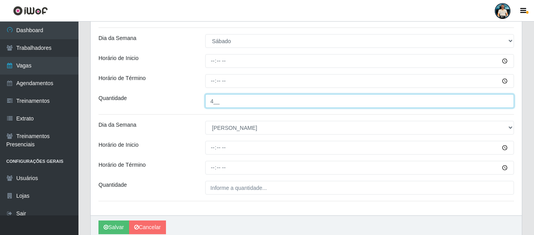
scroll to position [213, 0]
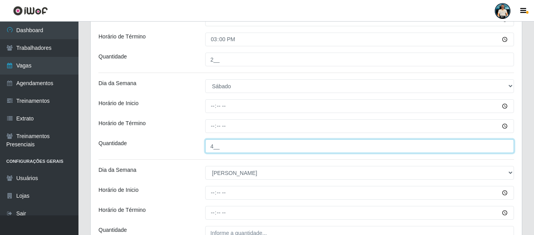
type input "4__"
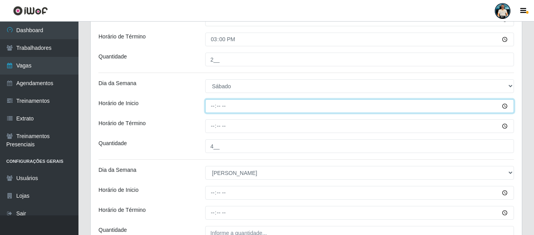
click at [212, 111] on input "Horário de Inicio" at bounding box center [359, 106] width 309 height 14
type input "16:00"
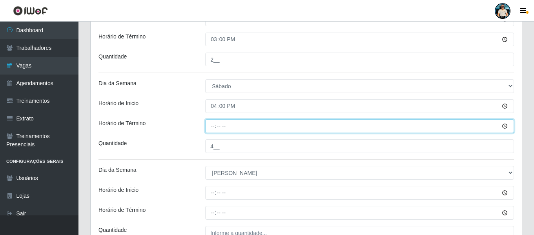
click at [215, 120] on input "Horário de Término" at bounding box center [359, 126] width 309 height 14
type input "22:00"
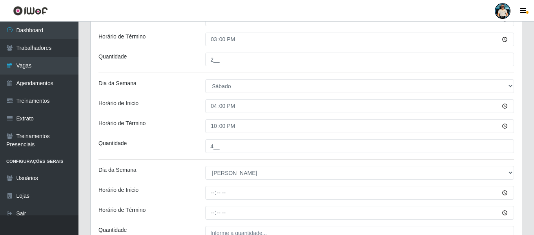
click at [196, 155] on div "Loja Carone - Praia da Costa Função [Selecione...] Embalador Embalador + Embala…" at bounding box center [306, 57] width 431 height 407
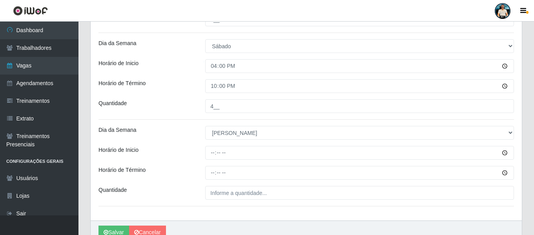
scroll to position [292, 0]
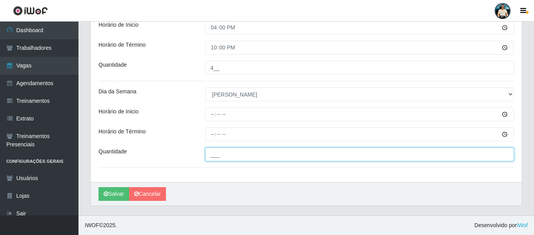
click at [224, 156] on input "___" at bounding box center [359, 155] width 309 height 14
type input "7__"
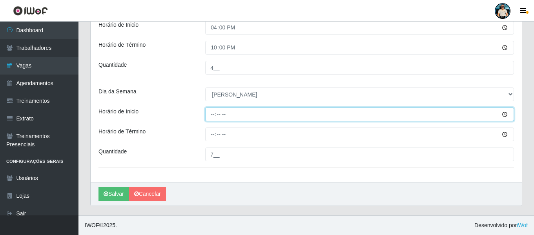
click at [220, 116] on input "Horário de Inicio" at bounding box center [359, 115] width 309 height 14
click at [212, 112] on input "Horário de Inicio" at bounding box center [359, 115] width 309 height 14
type input "12:00"
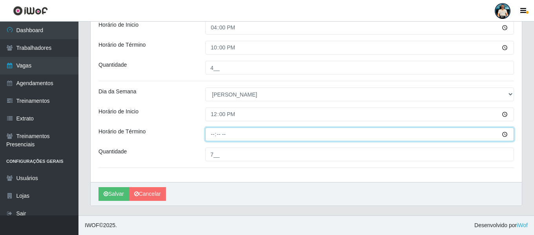
click at [207, 135] on input "Horário de Término" at bounding box center [359, 135] width 309 height 14
type input "18:00"
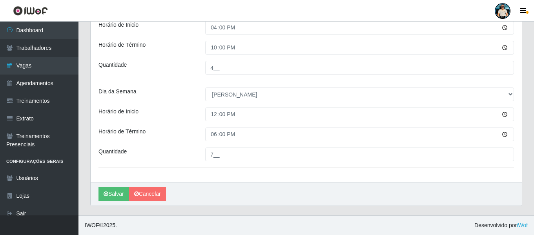
click at [221, 197] on div "Salvar Cancelar" at bounding box center [306, 194] width 431 height 24
click at [111, 192] on button "Salvar" at bounding box center [114, 194] width 31 height 14
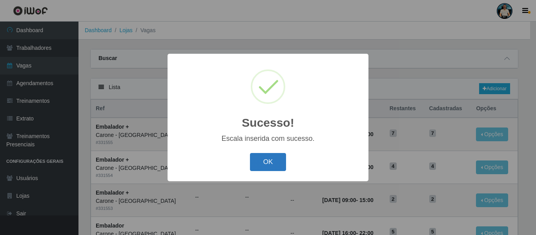
click at [273, 160] on button "OK" at bounding box center [268, 162] width 36 height 18
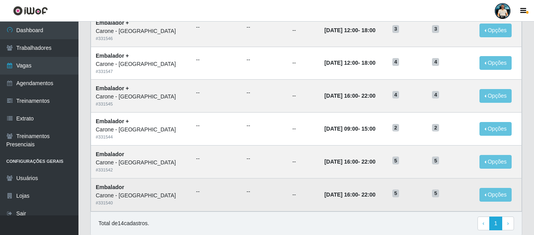
scroll to position [397, 0]
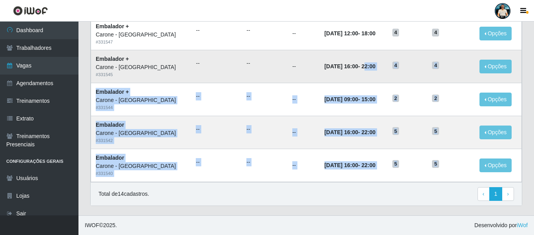
drag, startPoint x: 448, startPoint y: 163, endPoint x: 360, endPoint y: 63, distance: 133.2
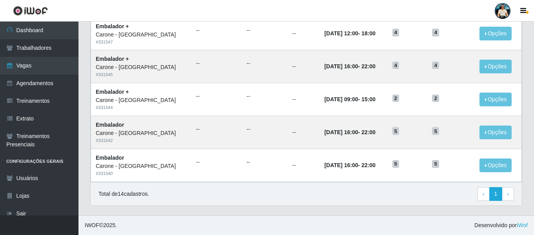
click at [382, 219] on footer "IWOF © 2025 . Desenvolvido por iWof" at bounding box center [306, 225] width 456 height 20
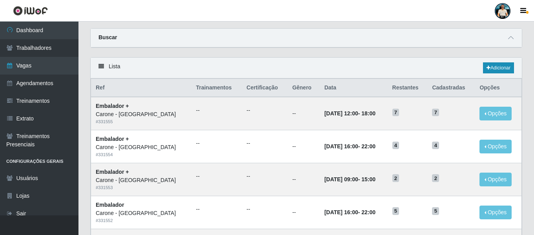
scroll to position [0, 0]
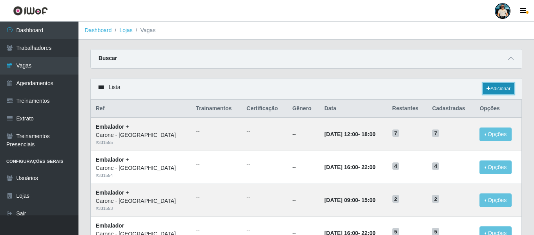
click at [488, 90] on icon at bounding box center [489, 88] width 4 height 5
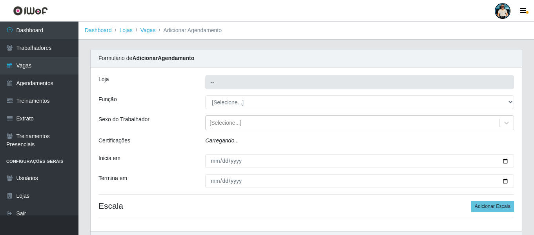
type input "[PERSON_NAME] - [GEOGRAPHIC_DATA]"
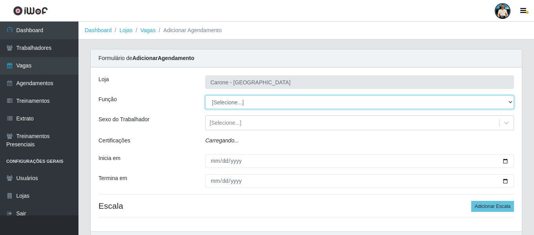
click at [221, 100] on select "[Selecione...] Embalador Embalador + Embalador ++ Repositor Repositor + Reposit…" at bounding box center [359, 102] width 309 height 14
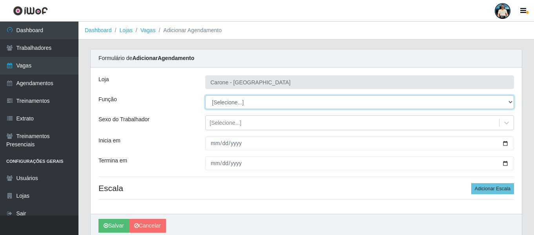
select select "24"
click at [205, 95] on select "[Selecione...] Embalador Embalador + Embalador ++ Repositor Repositor + Reposit…" at bounding box center [359, 102] width 309 height 14
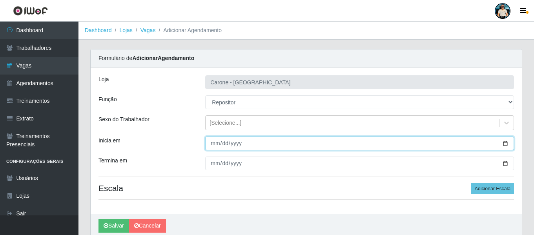
click at [503, 144] on input "Inicia em" at bounding box center [359, 144] width 309 height 14
type input "2025-08-21"
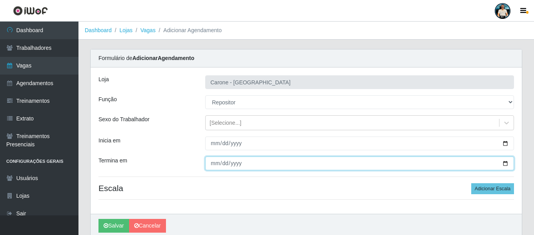
click at [504, 161] on input "Termina em" at bounding box center [359, 164] width 309 height 14
type input "2025-08-22"
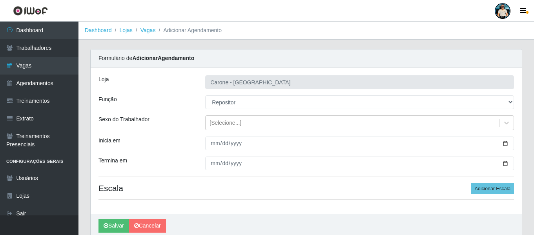
click at [274, 200] on div "Loja Carone - Praia da Costa Função [Selecione...] Embalador Embalador + Embala…" at bounding box center [306, 140] width 431 height 146
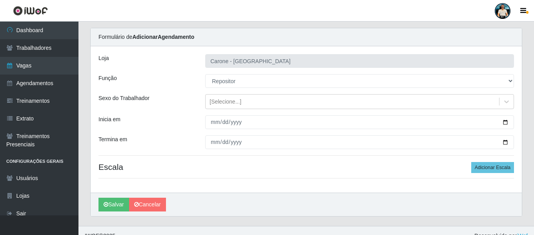
scroll to position [32, 0]
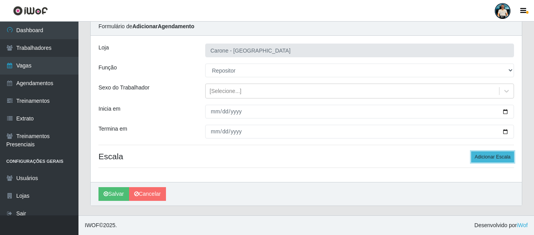
click at [492, 153] on button "Adicionar Escala" at bounding box center [492, 156] width 43 height 11
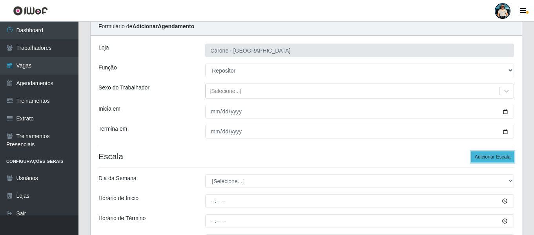
click at [489, 154] on button "Adicionar Escala" at bounding box center [492, 156] width 43 height 11
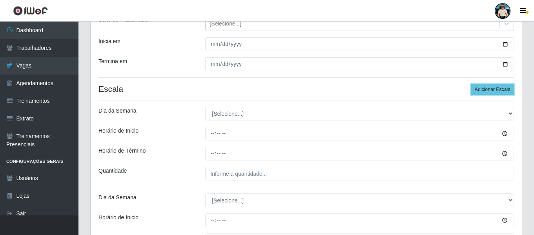
scroll to position [110, 0]
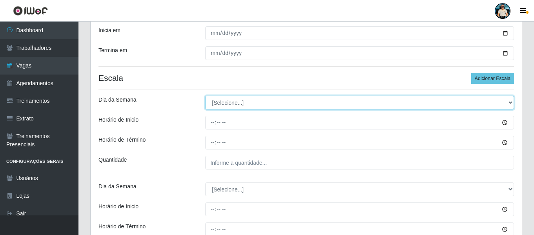
click at [225, 102] on select "[Selecione...] Segunda Terça Quarta Quinta Sexta Sábado Domingo" at bounding box center [359, 103] width 309 height 14
select select "4"
click at [205, 96] on select "[Selecione...] Segunda Terça Quarta Quinta Sexta Sábado Domingo" at bounding box center [359, 103] width 309 height 14
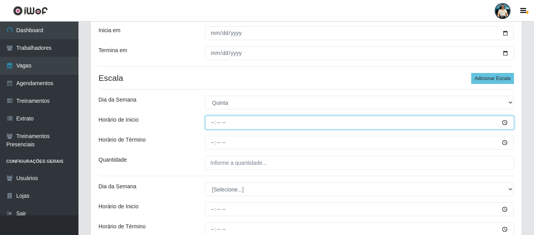
click at [211, 126] on input "Horário de Inicio" at bounding box center [359, 123] width 309 height 14
type input "14:00"
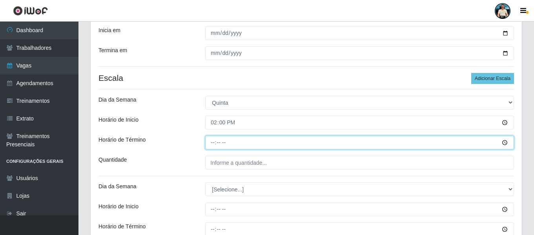
click at [212, 148] on input "Horário de Término" at bounding box center [359, 143] width 309 height 14
type input "20:00"
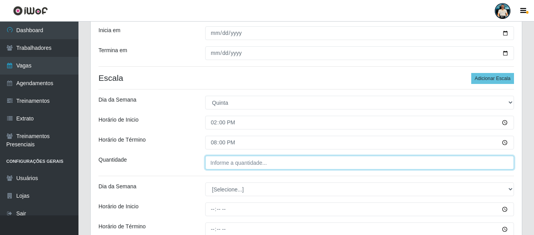
type input "___"
click at [213, 163] on input "___" at bounding box center [359, 163] width 309 height 14
type input "___"
type input "4__"
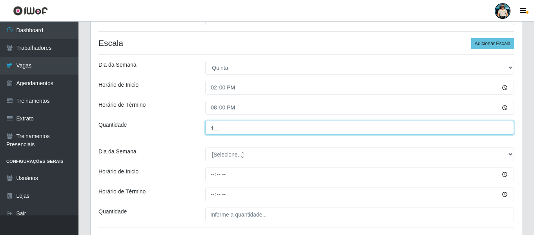
scroll to position [189, 0]
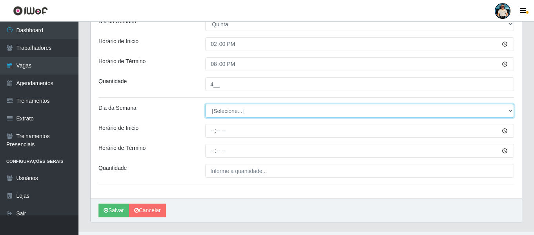
click at [219, 109] on select "[Selecione...] Segunda Terça Quarta Quinta Sexta Sábado Domingo" at bounding box center [359, 111] width 309 height 14
select select "5"
click at [205, 104] on select "[Selecione...] Segunda Terça Quarta Quinta Sexta Sábado Domingo" at bounding box center [359, 111] width 309 height 14
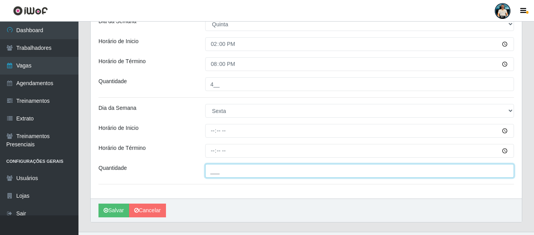
click at [208, 170] on input "___" at bounding box center [359, 171] width 309 height 14
type input "4__"
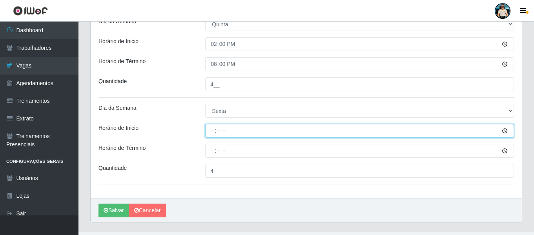
click at [213, 131] on input "Horário de Inicio" at bounding box center [359, 131] width 309 height 14
type input "14:00"
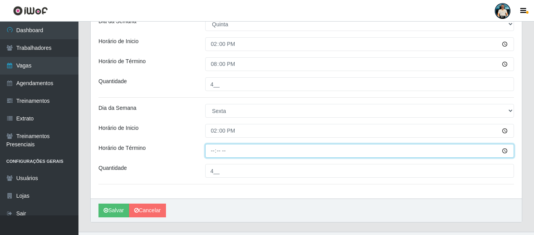
click at [210, 150] on input "Horário de Término" at bounding box center [359, 151] width 309 height 14
type input "20:00"
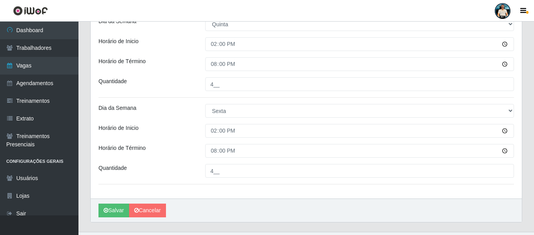
click at [238, 199] on div "Salvar Cancelar" at bounding box center [306, 211] width 431 height 24
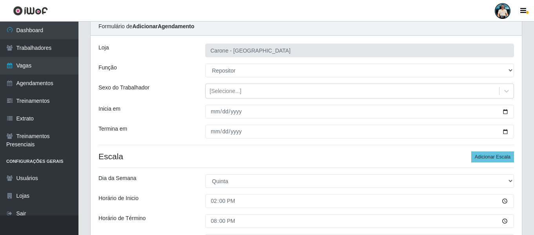
scroll to position [0, 0]
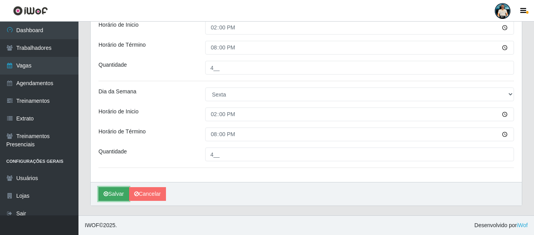
click at [113, 191] on button "Salvar" at bounding box center [114, 194] width 31 height 14
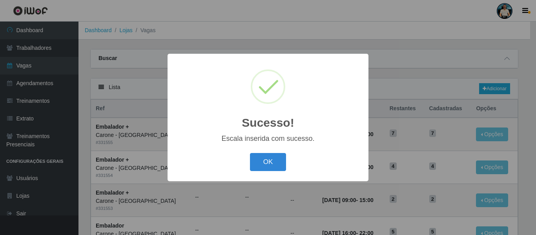
drag, startPoint x: 261, startPoint y: 168, endPoint x: 365, endPoint y: 130, distance: 110.7
click at [260, 168] on button "OK" at bounding box center [268, 162] width 36 height 18
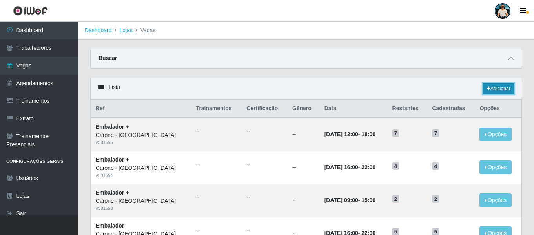
click at [498, 93] on link "Adicionar" at bounding box center [498, 88] width 31 height 11
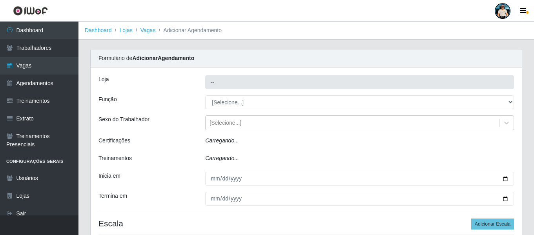
type input "[PERSON_NAME] - [GEOGRAPHIC_DATA]"
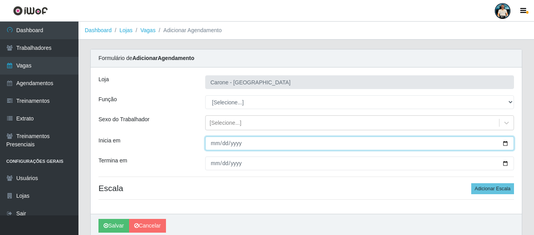
click at [509, 144] on input "Inicia em" at bounding box center [359, 144] width 309 height 14
type input "2025-08-23"
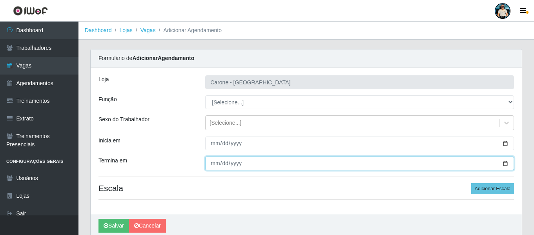
click at [507, 161] on input "Termina em" at bounding box center [359, 164] width 309 height 14
type input "2025-08-24"
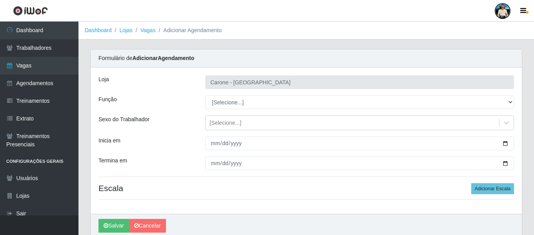
click at [233, 204] on div "Loja Carone - Praia da Costa Função [Selecione...] Embalador Embalador + Embala…" at bounding box center [306, 140] width 431 height 146
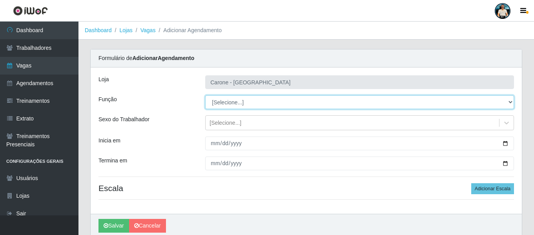
click at [254, 101] on select "[Selecione...] Embalador Embalador + Embalador ++ Repositor Repositor + Reposit…" at bounding box center [359, 102] width 309 height 14
select select "82"
click at [205, 95] on select "[Selecione...] Embalador Embalador + Embalador ++ Repositor Repositor + Reposit…" at bounding box center [359, 102] width 309 height 14
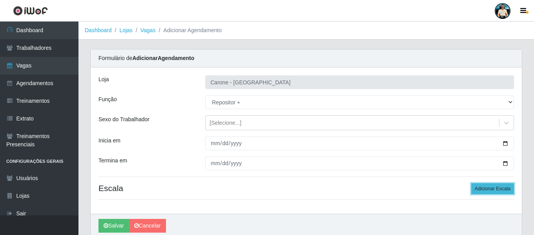
click at [503, 188] on button "Adicionar Escala" at bounding box center [492, 188] width 43 height 11
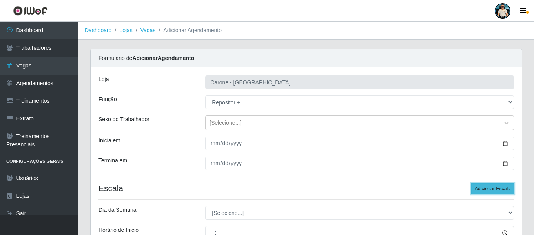
click at [501, 188] on button "Adicionar Escala" at bounding box center [492, 188] width 43 height 11
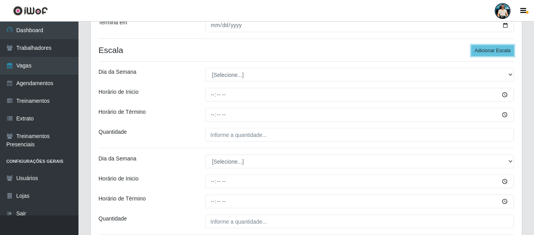
scroll to position [78, 0]
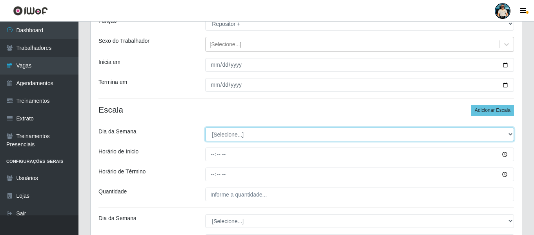
click at [227, 133] on select "[Selecione...] Segunda Terça Quarta Quinta Sexta Sábado Domingo" at bounding box center [359, 135] width 309 height 14
select select "6"
click at [205, 128] on select "[Selecione...] Segunda Terça Quarta Quinta Sexta Sábado Domingo" at bounding box center [359, 135] width 309 height 14
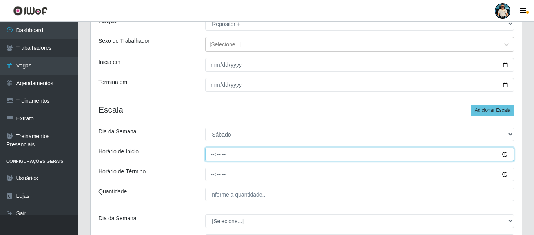
click at [212, 156] on input "Horário de Inicio" at bounding box center [359, 155] width 309 height 14
type input "14:00"
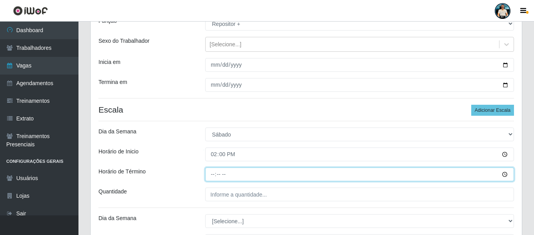
click at [213, 170] on input "Horário de Término" at bounding box center [359, 175] width 309 height 14
type input "20:00"
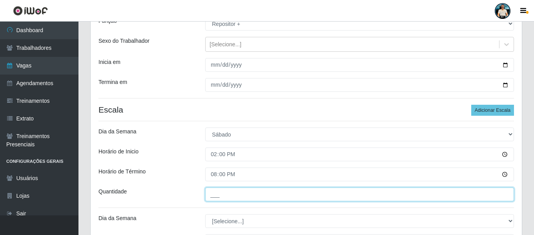
click at [221, 199] on input "___" at bounding box center [359, 195] width 309 height 14
type input "4__"
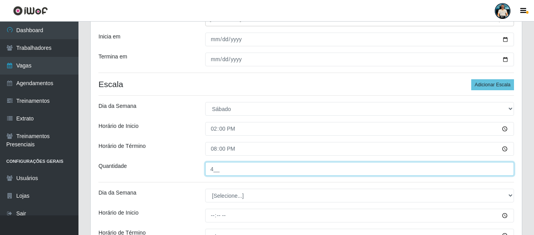
scroll to position [118, 0]
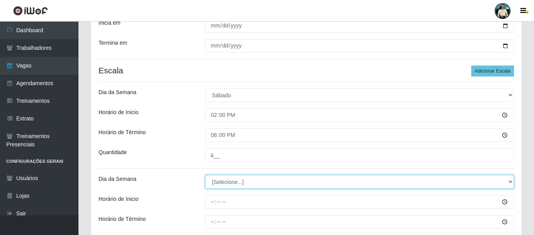
click at [215, 183] on select "[Selecione...] Segunda Terça Quarta Quinta Sexta Sábado Domingo" at bounding box center [359, 182] width 309 height 14
drag, startPoint x: 226, startPoint y: 175, endPoint x: 222, endPoint y: 177, distance: 5.1
click at [225, 170] on div "Loja Carone - Praia da Costa Função [Selecione...] Embalador Embalador + Embala…" at bounding box center [306, 110] width 431 height 320
click at [221, 179] on select "[Selecione...] Segunda Terça Quarta Quinta Sexta Sábado Domingo" at bounding box center [359, 182] width 309 height 14
select select "0"
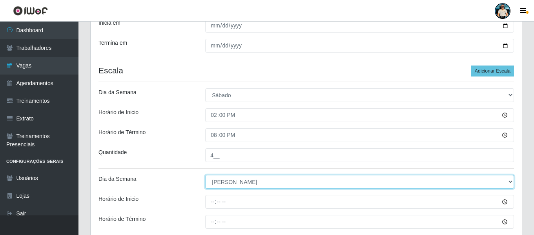
click at [205, 175] on select "[Selecione...] Segunda Terça Quarta Quinta Sexta Sábado Domingo" at bounding box center [359, 182] width 309 height 14
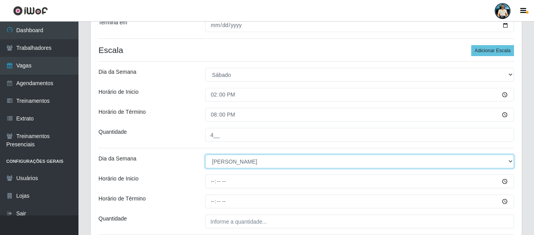
scroll to position [157, 0]
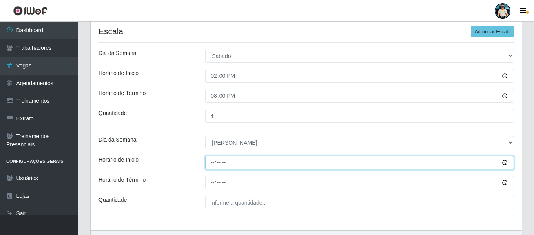
click at [210, 161] on input "Horário de Inicio" at bounding box center [359, 163] width 309 height 14
type input "12:00"
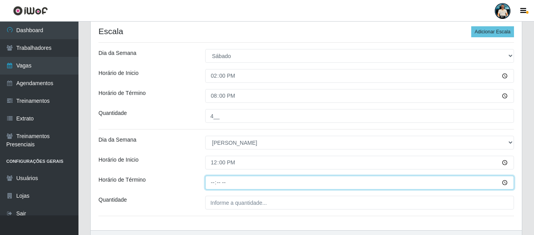
click at [214, 181] on input "Horário de Término" at bounding box center [359, 183] width 309 height 14
type input "18:00"
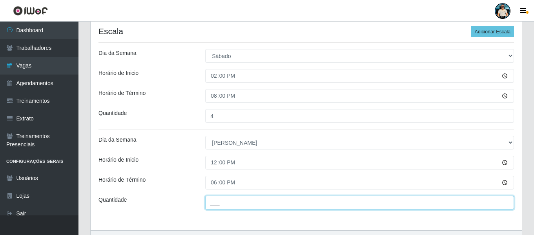
click at [212, 203] on input "___" at bounding box center [359, 203] width 309 height 14
type input "4__"
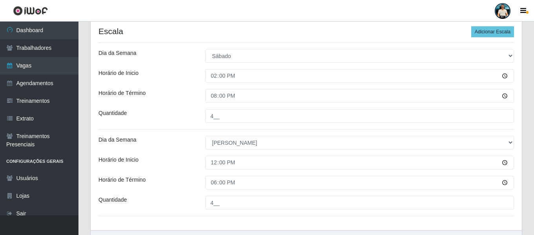
click at [212, 228] on div "Loja Carone - Praia da Costa Função [Selecione...] Embalador Embalador + Embala…" at bounding box center [306, 71] width 431 height 320
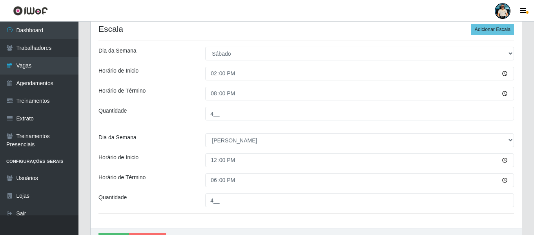
scroll to position [205, 0]
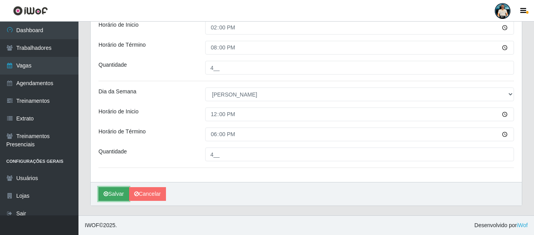
click at [114, 192] on button "Salvar" at bounding box center [114, 194] width 31 height 14
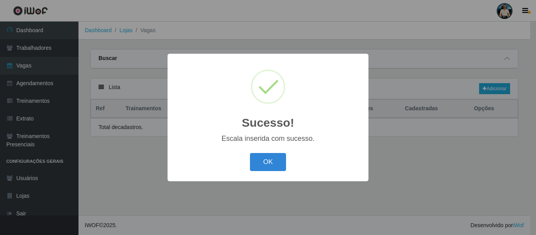
click at [287, 157] on div "OK Cancel" at bounding box center [267, 162] width 185 height 22
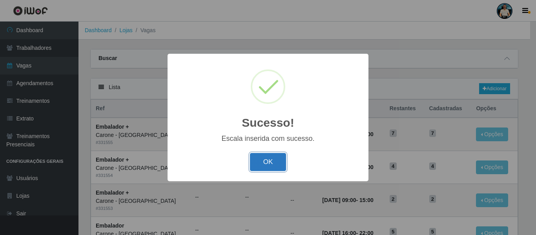
click at [272, 163] on button "OK" at bounding box center [268, 162] width 36 height 18
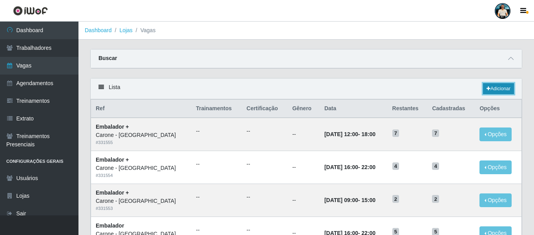
click at [492, 92] on link "Adicionar" at bounding box center [498, 88] width 31 height 11
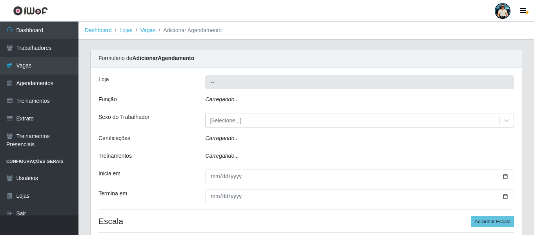
type input "[PERSON_NAME] - [GEOGRAPHIC_DATA]"
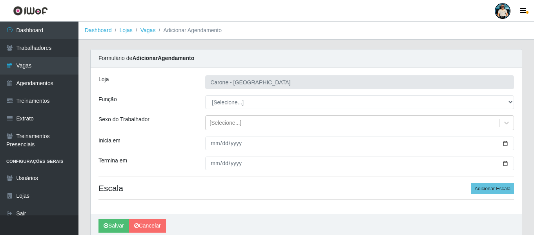
click at [254, 104] on select "[Selecione...] Embalador Embalador + Embalador ++ Repositor Repositor + Reposit…" at bounding box center [359, 102] width 309 height 14
select select "1"
click at [205, 95] on select "[Selecione...] Embalador Embalador + Embalador ++ Repositor Repositor + Reposit…" at bounding box center [359, 102] width 309 height 14
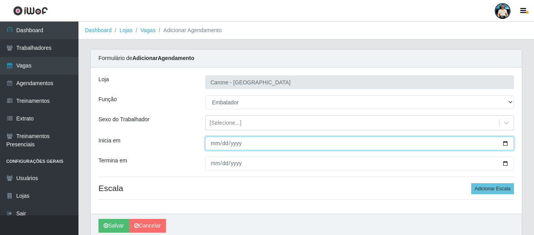
drag, startPoint x: 208, startPoint y: 141, endPoint x: 263, endPoint y: 145, distance: 55.1
click at [208, 141] on input "Inicia em" at bounding box center [359, 144] width 309 height 14
click at [507, 141] on input "Inicia em" at bounding box center [359, 144] width 309 height 14
type input "2025-08-25"
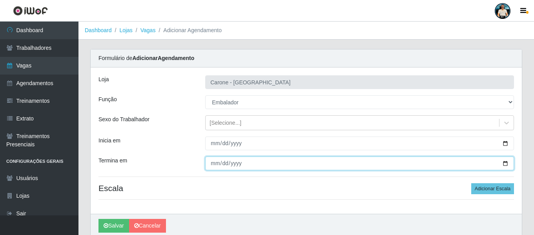
click at [506, 163] on input "Termina em" at bounding box center [359, 164] width 309 height 14
type input "2025-08-31"
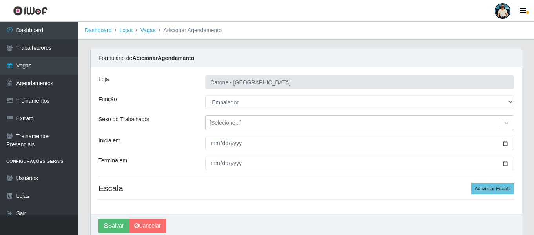
click at [225, 197] on div "Loja Carone - Praia da Costa Função [Selecione...] Embalador Embalador + Embala…" at bounding box center [306, 140] width 431 height 146
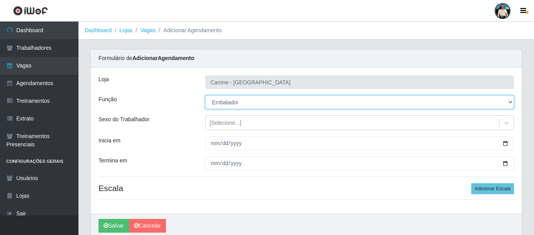
click at [245, 102] on select "[Selecione...] Embalador Embalador + Embalador ++ Repositor Repositor + Reposit…" at bounding box center [359, 102] width 309 height 14
select select "24"
click at [205, 95] on select "[Selecione...] Embalador Embalador + Embalador ++ Repositor Repositor + Reposit…" at bounding box center [359, 102] width 309 height 14
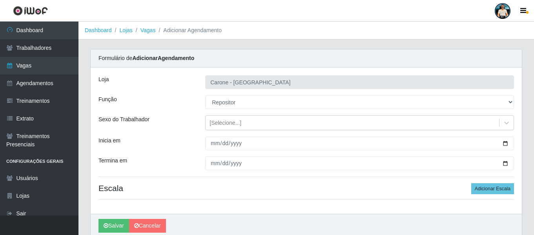
click at [268, 192] on h4 "Escala Adicionar Escala" at bounding box center [307, 188] width 416 height 10
click at [501, 189] on button "Adicionar Escala" at bounding box center [492, 188] width 43 height 11
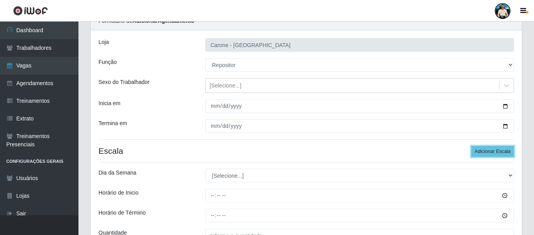
scroll to position [78, 0]
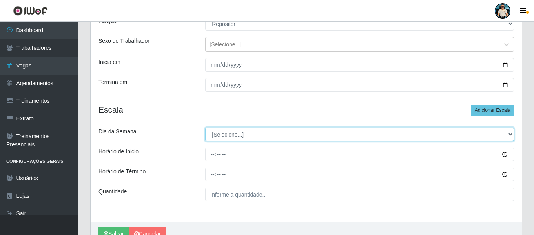
click at [230, 134] on select "[Selecione...] Segunda Terça Quarta Quinta Sexta Sábado Domingo" at bounding box center [359, 135] width 309 height 14
select select "1"
click at [205, 128] on select "[Selecione...] Segunda Terça Quarta Quinta Sexta Sábado Domingo" at bounding box center [359, 135] width 309 height 14
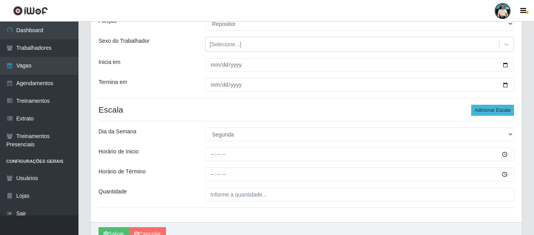
drag, startPoint x: 493, startPoint y: 117, endPoint x: 490, endPoint y: 107, distance: 10.7
click at [493, 116] on div "Loja Carone - Praia da Costa Função [Selecione...] Embalador Embalador + Embala…" at bounding box center [306, 105] width 431 height 233
click at [490, 106] on button "Adicionar Escala" at bounding box center [492, 110] width 43 height 11
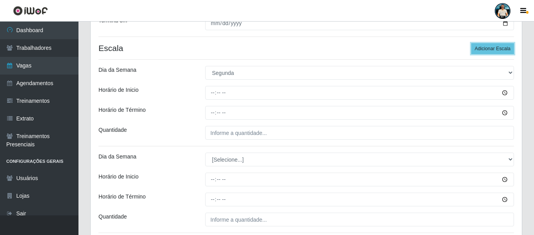
scroll to position [205, 0]
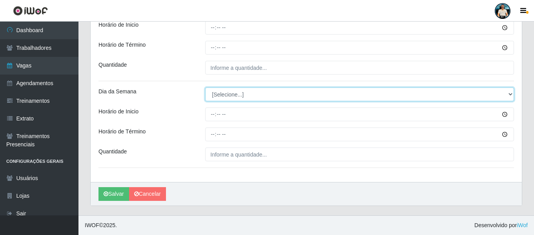
click at [232, 95] on select "[Selecione...] Segunda Terça Quarta Quinta Sexta Sábado Domingo" at bounding box center [359, 95] width 309 height 14
select select "2"
click at [205, 88] on select "[Selecione...] Segunda Terça Quarta Quinta Sexta Sábado Domingo" at bounding box center [359, 95] width 309 height 14
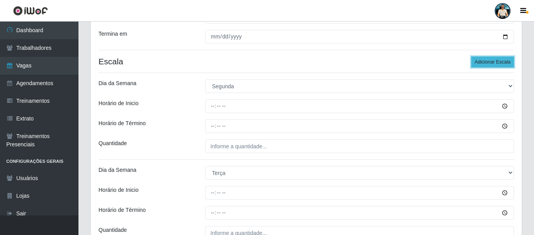
click at [493, 66] on button "Adicionar Escala" at bounding box center [492, 62] width 43 height 11
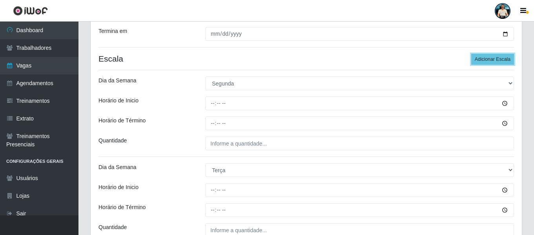
scroll to position [284, 0]
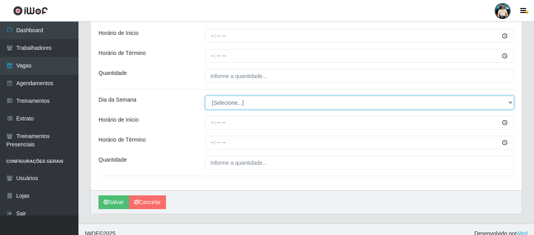
click at [216, 107] on select "[Selecione...] Segunda Terça Quarta Quinta Sexta Sábado Domingo" at bounding box center [359, 103] width 309 height 14
select select "3"
click at [205, 96] on select "[Selecione...] Segunda Terça Quarta Quinta Sexta Sábado Domingo" at bounding box center [359, 103] width 309 height 14
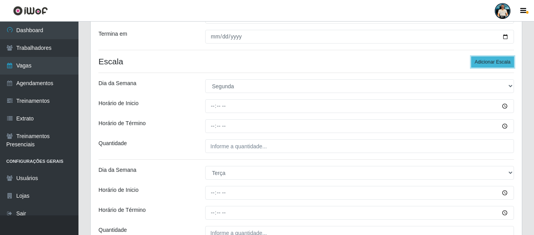
click at [485, 65] on button "Adicionar Escala" at bounding box center [492, 62] width 43 height 11
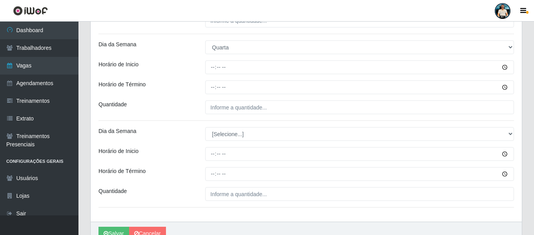
scroll to position [362, 0]
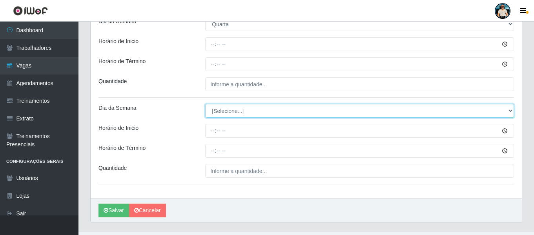
click at [238, 108] on select "[Selecione...] Segunda Terça Quarta Quinta Sexta Sábado Domingo" at bounding box center [359, 111] width 309 height 14
select select "4"
click at [205, 104] on select "[Selecione...] Segunda Terça Quarta Quinta Sexta Sábado Domingo" at bounding box center [359, 111] width 309 height 14
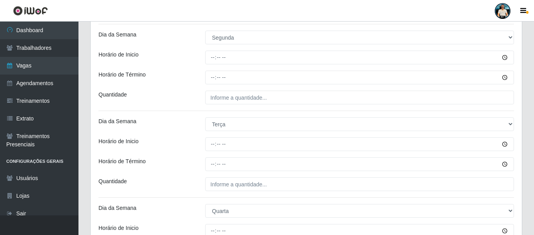
scroll to position [166, 0]
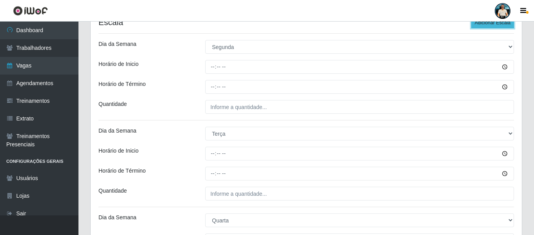
click at [500, 26] on button "Adicionar Escala" at bounding box center [492, 22] width 43 height 11
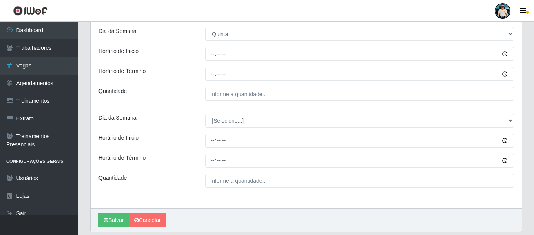
scroll to position [465, 0]
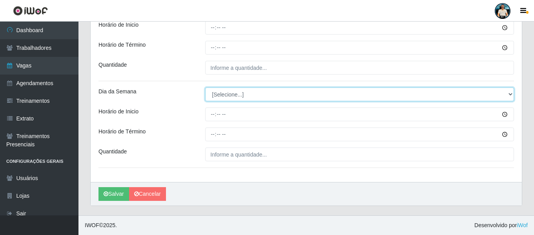
click at [219, 101] on select "[Selecione...] Segunda Terça Quarta Quinta Sexta Sábado Domingo" at bounding box center [359, 95] width 309 height 14
select select "5"
click at [205, 88] on select "[Selecione...] Segunda Terça Quarta Quinta Sexta Sábado Domingo" at bounding box center [359, 95] width 309 height 14
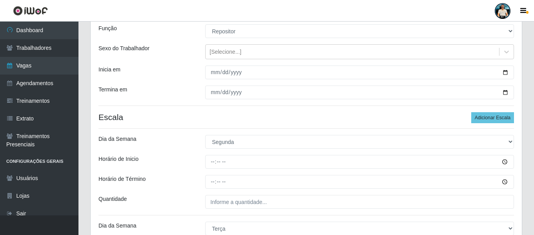
scroll to position [0, 0]
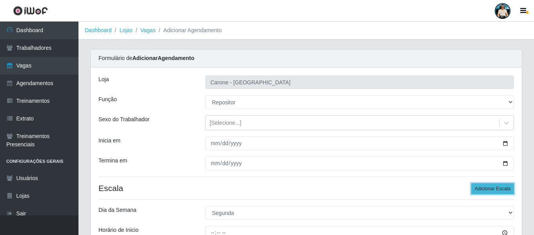
click at [480, 183] on button "Adicionar Escala" at bounding box center [492, 188] width 43 height 11
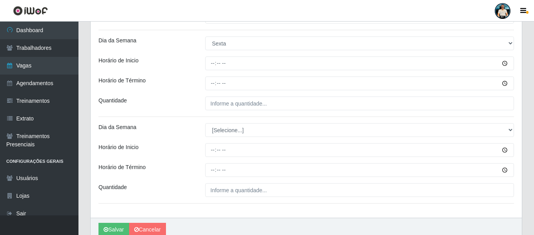
scroll to position [549, 0]
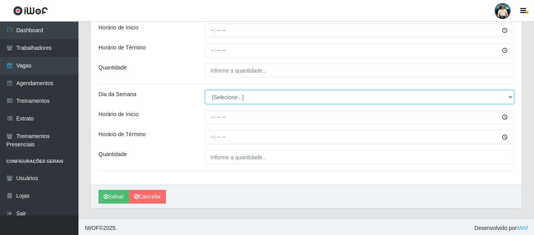
click at [246, 101] on select "[Selecione...] Segunda Terça Quarta Quinta Sexta Sábado Domingo" at bounding box center [359, 97] width 309 height 14
select select "6"
click at [205, 90] on select "[Selecione...] Segunda Terça Quarta Quinta Sexta Sábado Domingo" at bounding box center [359, 97] width 309 height 14
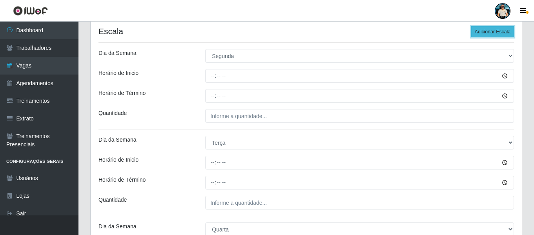
click at [501, 29] on button "Adicionar Escala" at bounding box center [492, 31] width 43 height 11
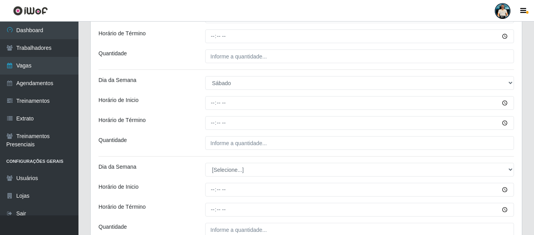
scroll to position [628, 0]
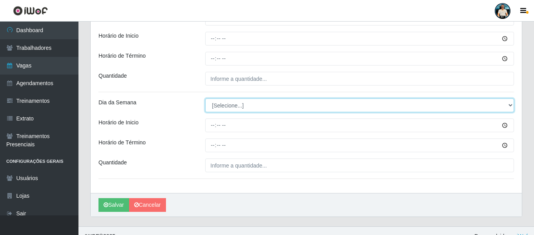
drag, startPoint x: 244, startPoint y: 106, endPoint x: 245, endPoint y: 111, distance: 5.2
click at [244, 106] on select "[Selecione...] Segunda Terça Quarta Quinta Sexta Sábado Domingo" at bounding box center [359, 106] width 309 height 14
select select "0"
click at [205, 99] on select "[Selecione...] Segunda Terça Quarta Quinta Sexta Sábado Domingo" at bounding box center [359, 106] width 309 height 14
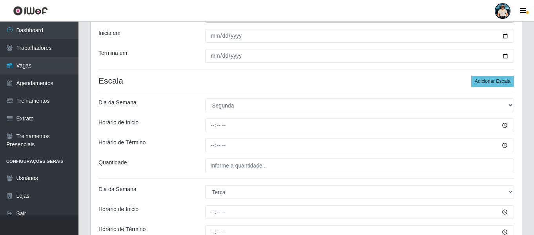
scroll to position [39, 0]
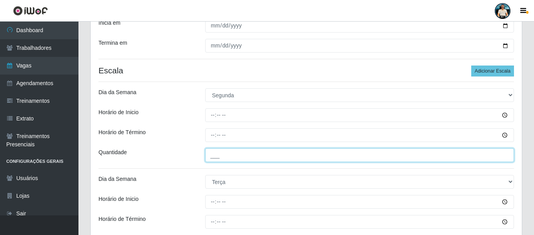
click at [211, 157] on input "___" at bounding box center [359, 155] width 309 height 14
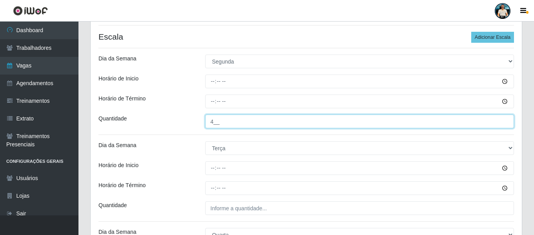
scroll to position [196, 0]
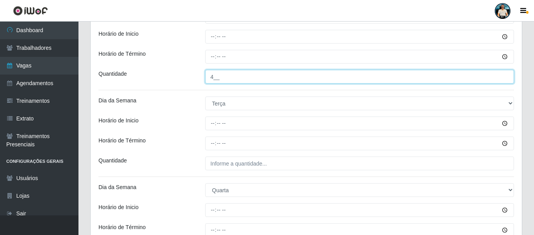
type input "4__"
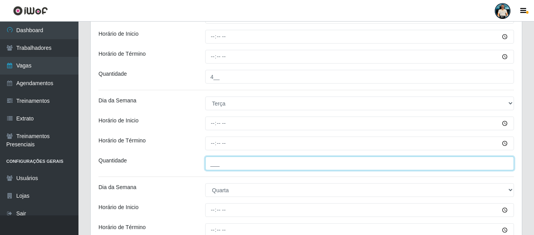
click at [212, 158] on input "___" at bounding box center [359, 164] width 309 height 14
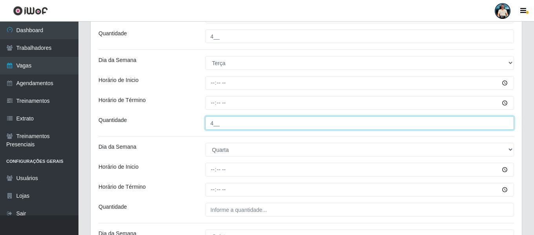
scroll to position [275, 0]
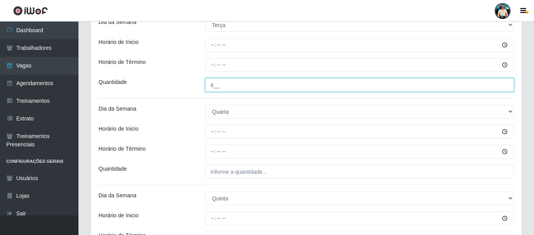
type input "4__"
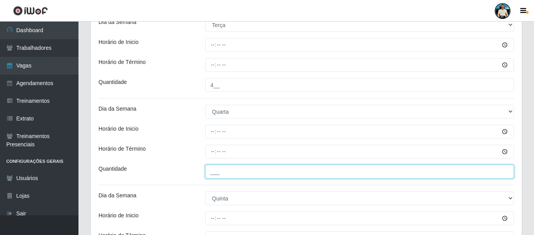
click at [212, 166] on input "___" at bounding box center [359, 172] width 309 height 14
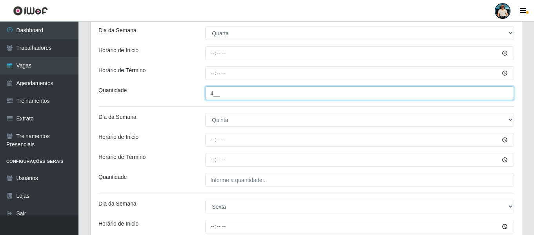
scroll to position [392, 0]
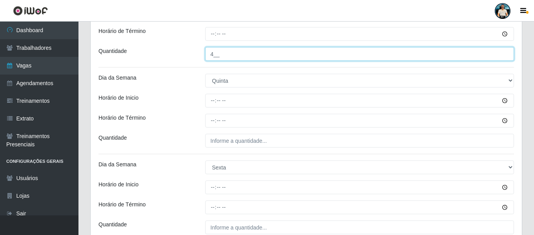
type input "4__"
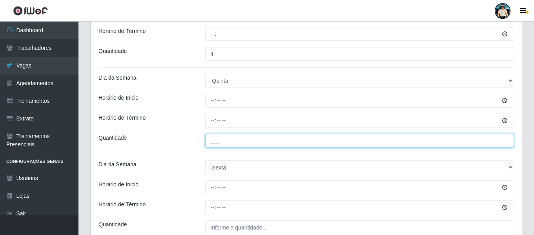
click at [213, 146] on input "___" at bounding box center [359, 141] width 309 height 14
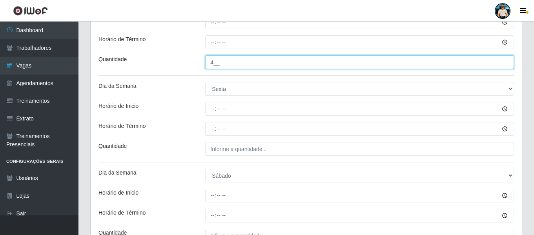
type input "4__"
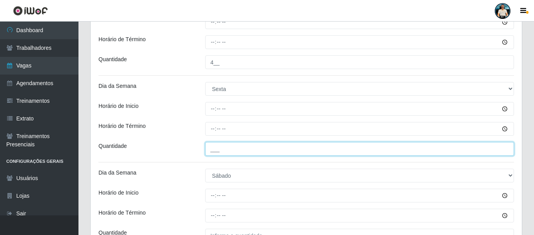
click at [213, 150] on input "___" at bounding box center [359, 149] width 309 height 14
type input "4__"
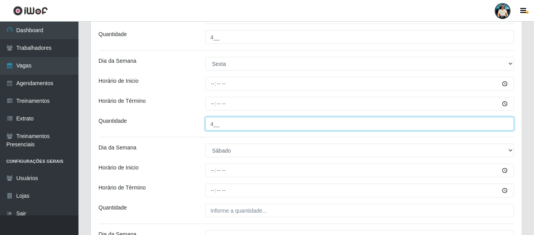
scroll to position [510, 0]
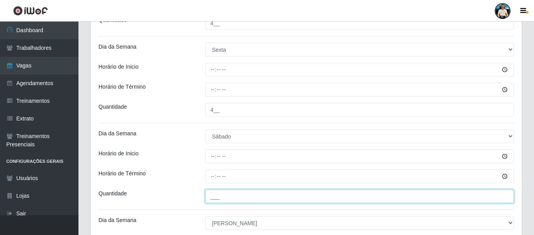
click at [209, 196] on input "___" at bounding box center [359, 197] width 309 height 14
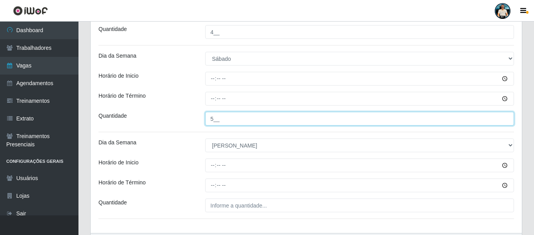
scroll to position [589, 0]
type input "5__"
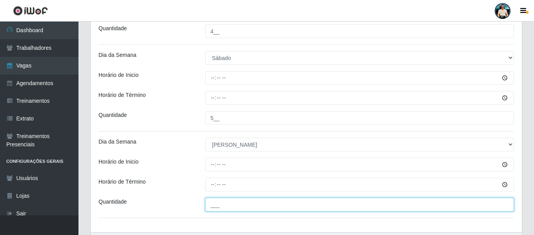
click at [210, 203] on input "___" at bounding box center [359, 205] width 309 height 14
type input "4__"
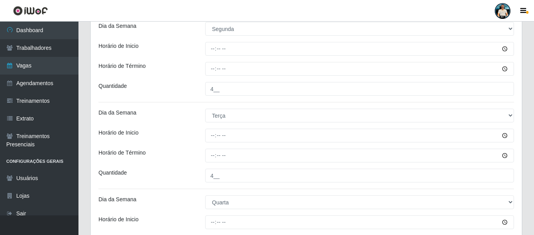
scroll to position [118, 0]
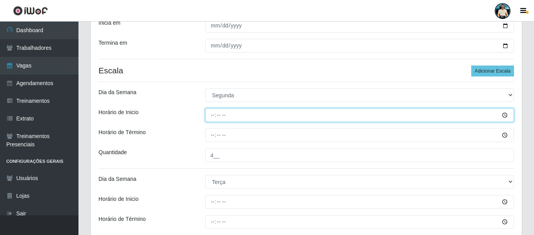
click at [211, 117] on input "Horário de Inicio" at bounding box center [359, 115] width 309 height 14
type input "14:00"
click at [215, 113] on input "14:00" at bounding box center [359, 115] width 309 height 14
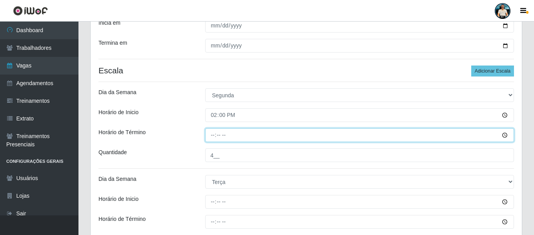
click at [214, 139] on input "Horário de Término" at bounding box center [359, 135] width 309 height 14
type input "20:00"
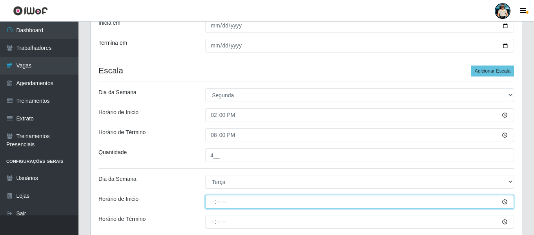
click at [212, 202] on input "Horário de Inicio" at bounding box center [359, 202] width 309 height 14
paste input "14:00"
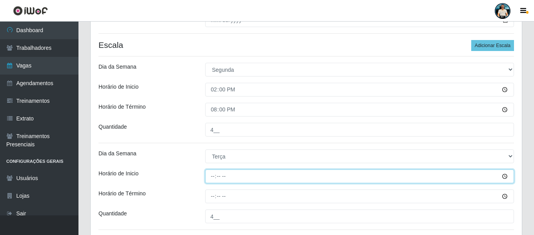
scroll to position [157, 0]
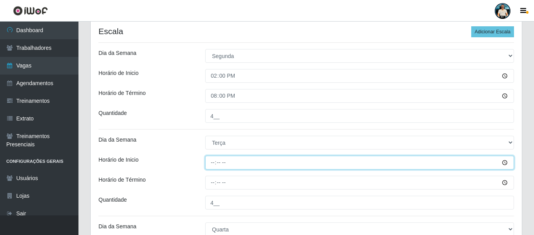
type input "14:00"
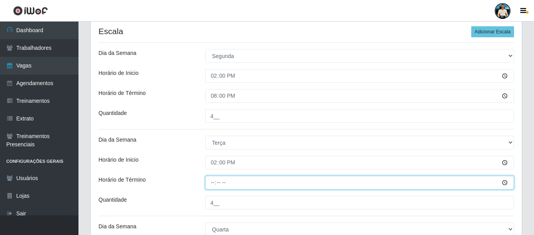
click at [212, 183] on input "Horário de Término" at bounding box center [359, 183] width 309 height 14
type input "20:00"
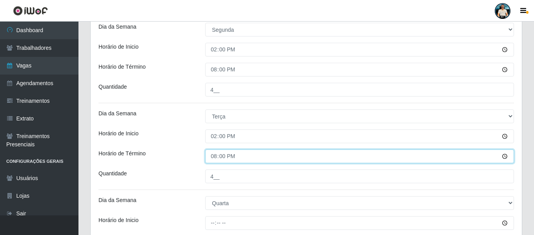
scroll to position [196, 0]
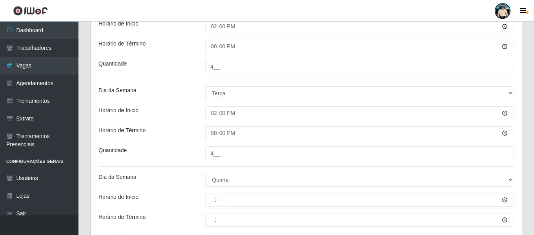
scroll to position [235, 0]
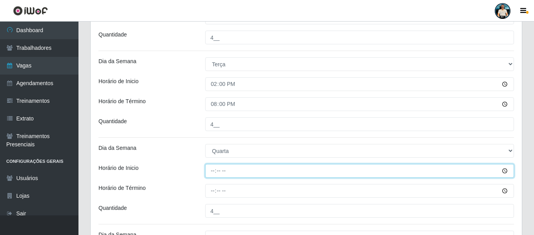
click at [212, 172] on input "Horário de Inicio" at bounding box center [359, 171] width 309 height 14
type input "14:00"
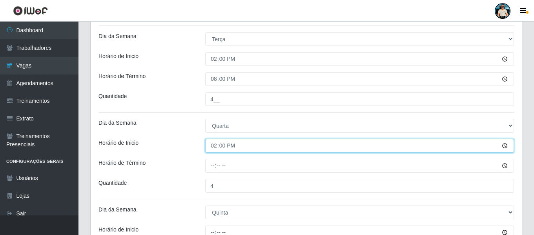
scroll to position [275, 0]
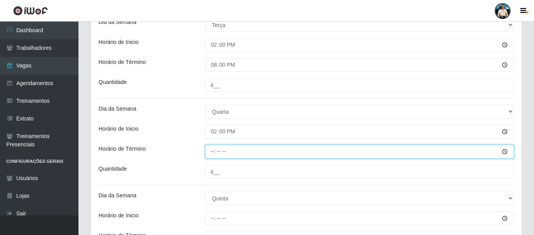
click at [213, 155] on input "Horário de Término" at bounding box center [359, 152] width 309 height 14
type input "20:00"
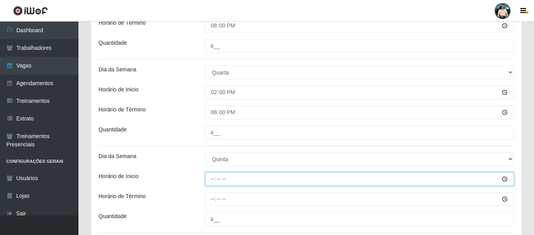
click at [208, 181] on input "Horário de Inicio" at bounding box center [359, 179] width 309 height 14
type input "14:00"
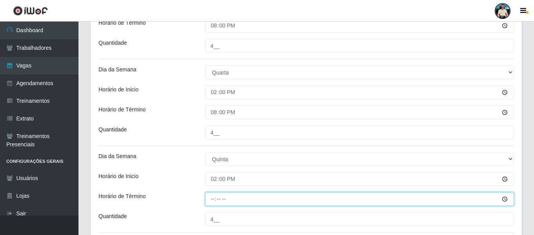
click at [213, 201] on input "Horário de Término" at bounding box center [359, 199] width 309 height 14
type input "20:00"
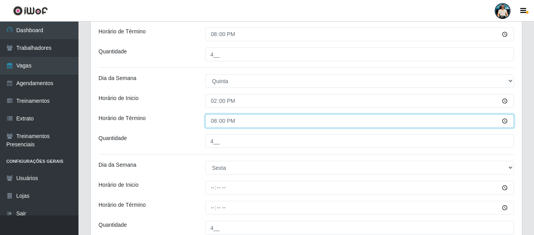
scroll to position [392, 0]
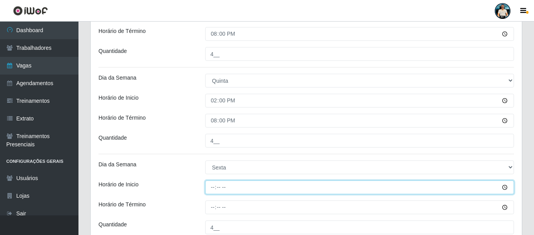
click at [215, 188] on input "Horário de Inicio" at bounding box center [359, 188] width 309 height 14
type input "14:00"
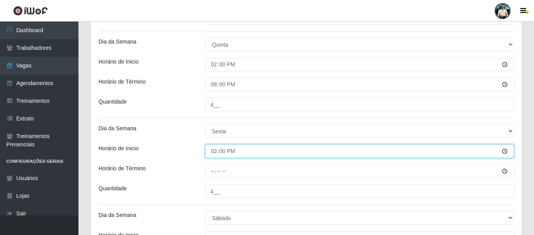
scroll to position [471, 0]
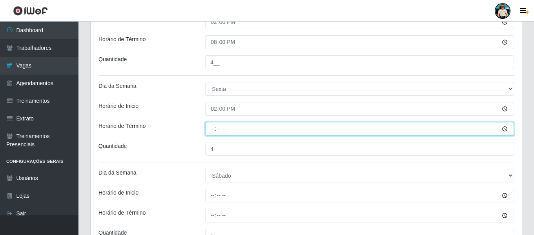
click at [207, 126] on input "Horário de Término" at bounding box center [359, 129] width 309 height 14
type input "20:00"
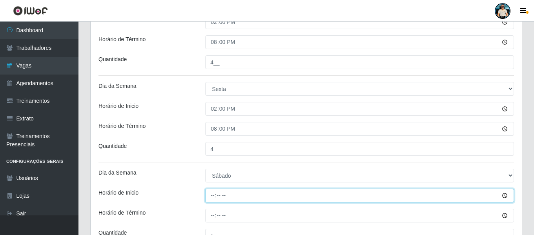
click at [211, 193] on input "Horário de Inicio" at bounding box center [359, 196] width 309 height 14
type input "14:00"
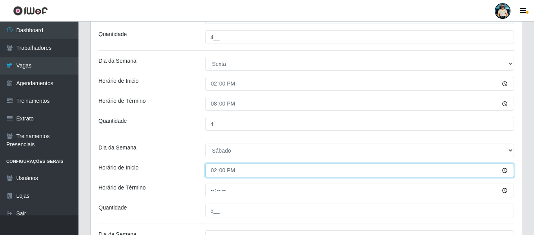
scroll to position [510, 0]
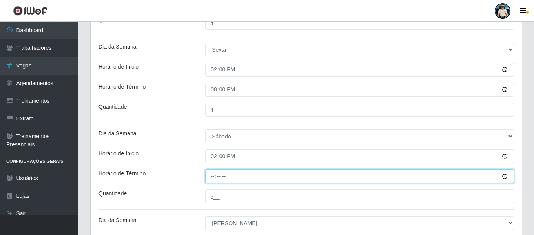
click at [206, 178] on input "Horário de Término" at bounding box center [359, 177] width 309 height 14
type input "20:00"
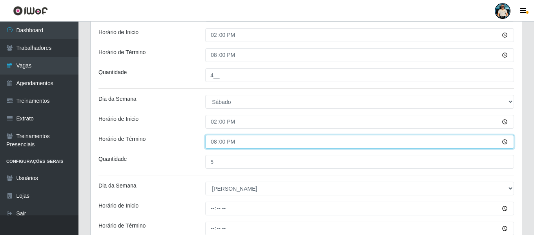
scroll to position [589, 0]
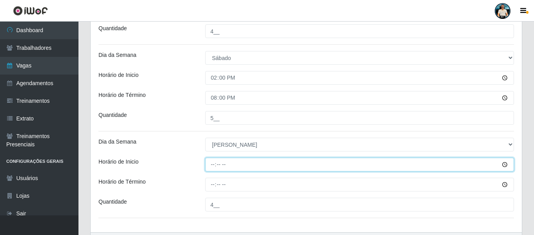
click at [209, 166] on input "Horário de Inicio" at bounding box center [359, 165] width 309 height 14
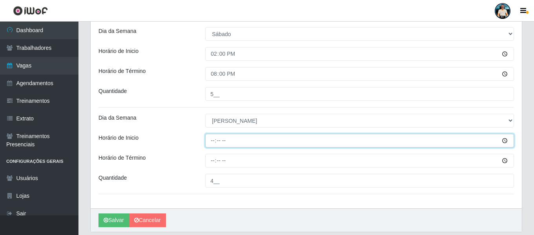
scroll to position [639, 0]
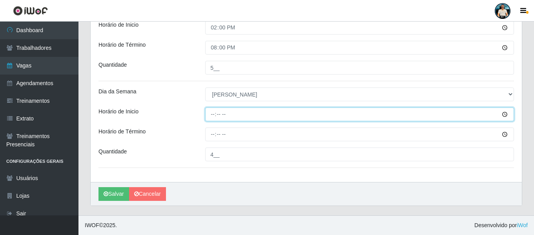
type input "12:00"
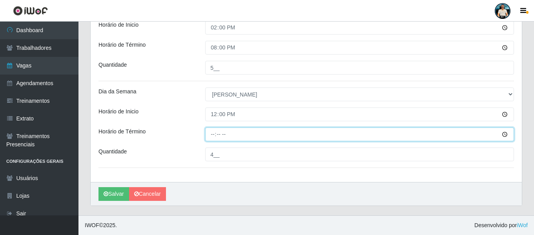
drag, startPoint x: 212, startPoint y: 133, endPoint x: 214, endPoint y: 137, distance: 4.6
click at [212, 133] on input "Horário de Término" at bounding box center [359, 135] width 309 height 14
type input "18:00"
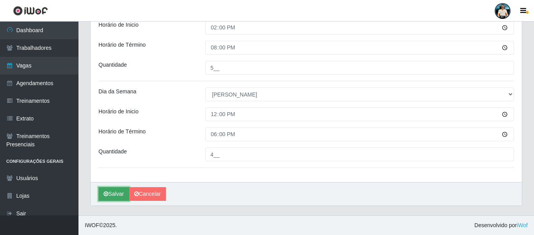
click at [119, 192] on button "Salvar" at bounding box center [114, 194] width 31 height 14
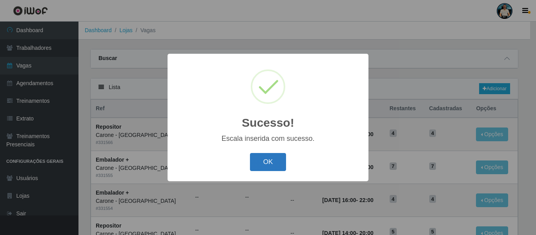
click at [263, 157] on button "OK" at bounding box center [268, 162] width 36 height 18
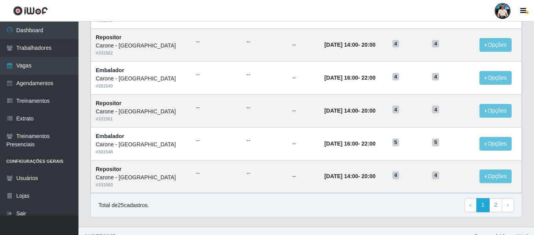
scroll to position [430, 0]
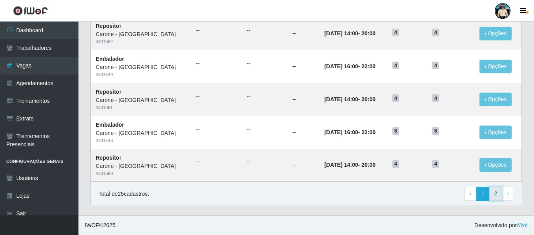
click at [495, 193] on link "2" at bounding box center [495, 194] width 13 height 14
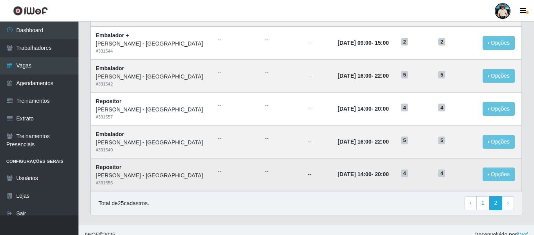
scroll to position [266, 0]
